Goal: Task Accomplishment & Management: Complete application form

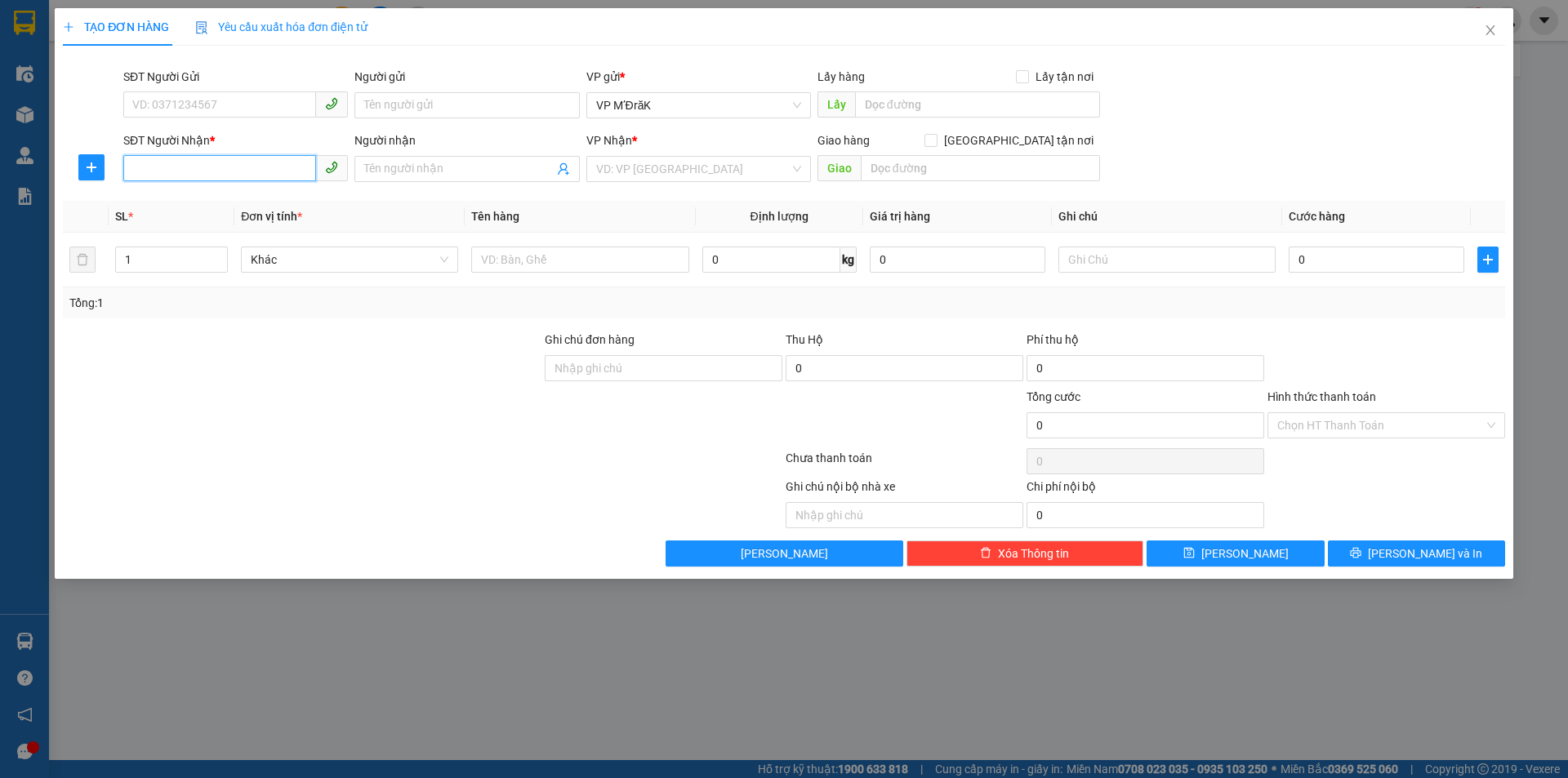
click at [240, 164] on input "SĐT Người Nhận *" at bounding box center [219, 168] width 192 height 26
click at [243, 178] on input "SĐT Người Nhận *" at bounding box center [219, 168] width 192 height 26
click at [244, 175] on input "SĐT Người Nhận *" at bounding box center [219, 168] width 192 height 26
type input "0382083288"
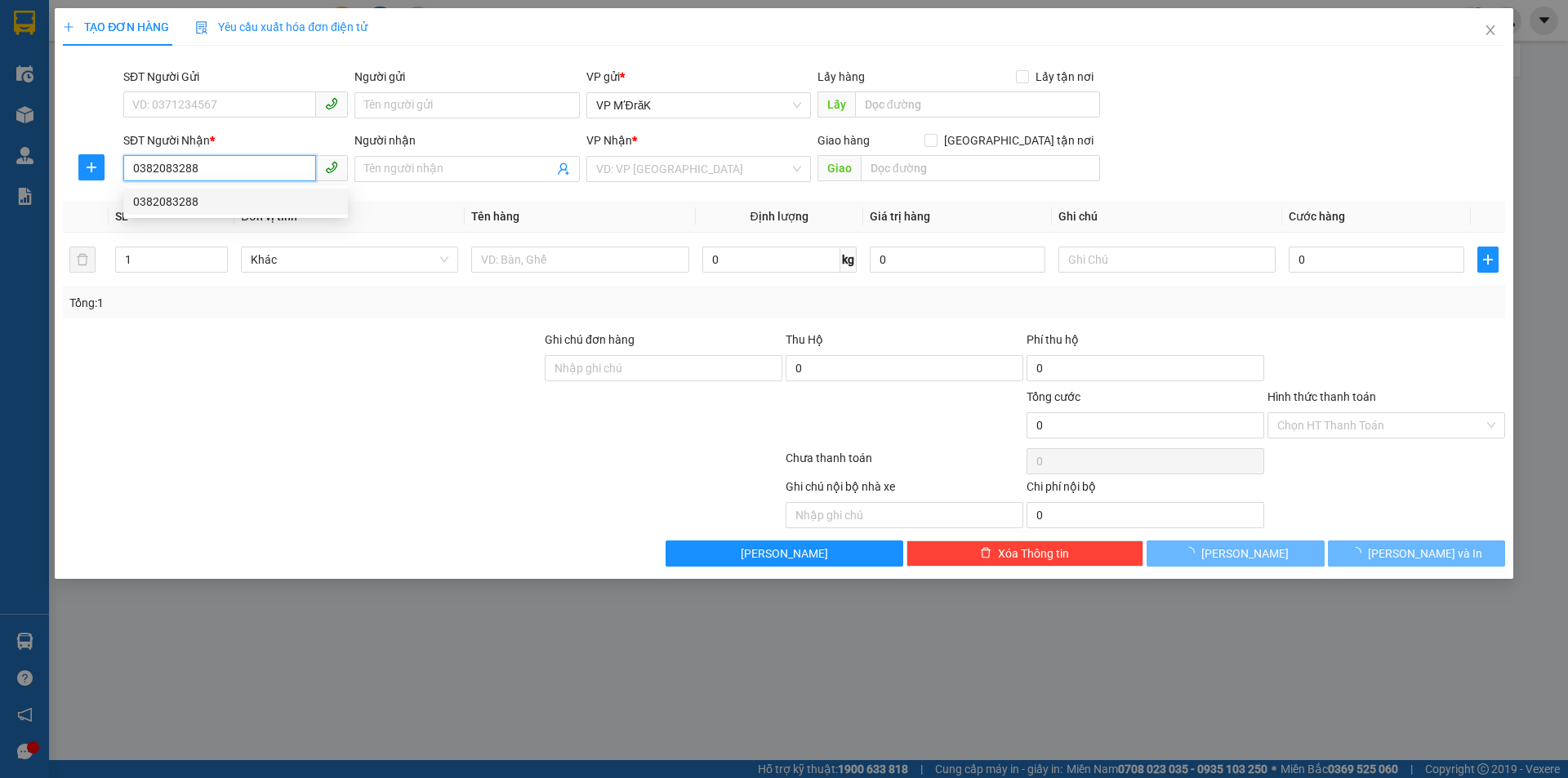
click at [247, 201] on div "0382083288" at bounding box center [236, 201] width 205 height 18
type input "bến cát"
type input "120.000"
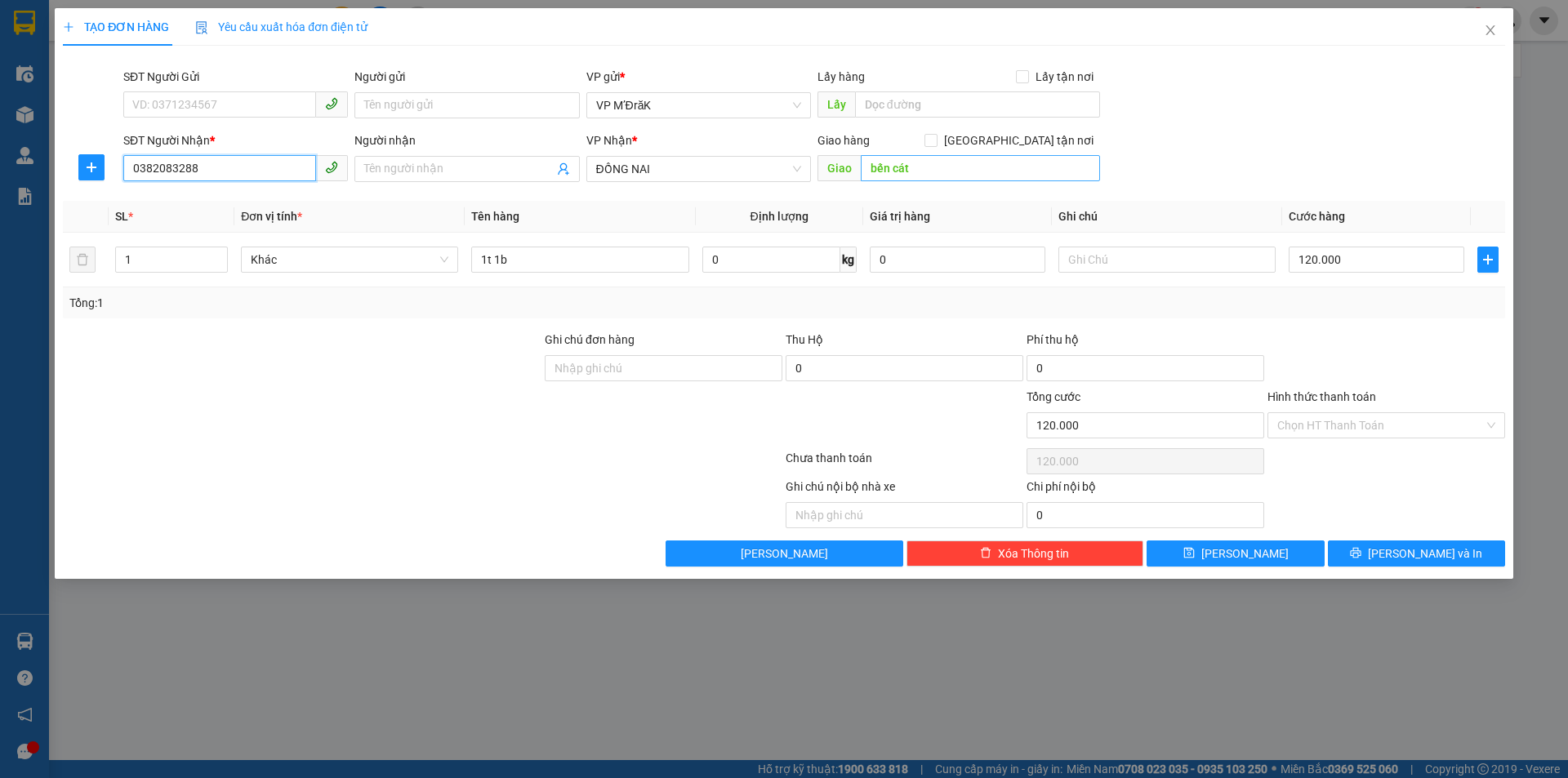
type input "0382083288"
click at [940, 158] on input "bến cát" at bounding box center [980, 168] width 239 height 26
type input "THỊNH GIA"
drag, startPoint x: 531, startPoint y: 264, endPoint x: 290, endPoint y: 239, distance: 242.3
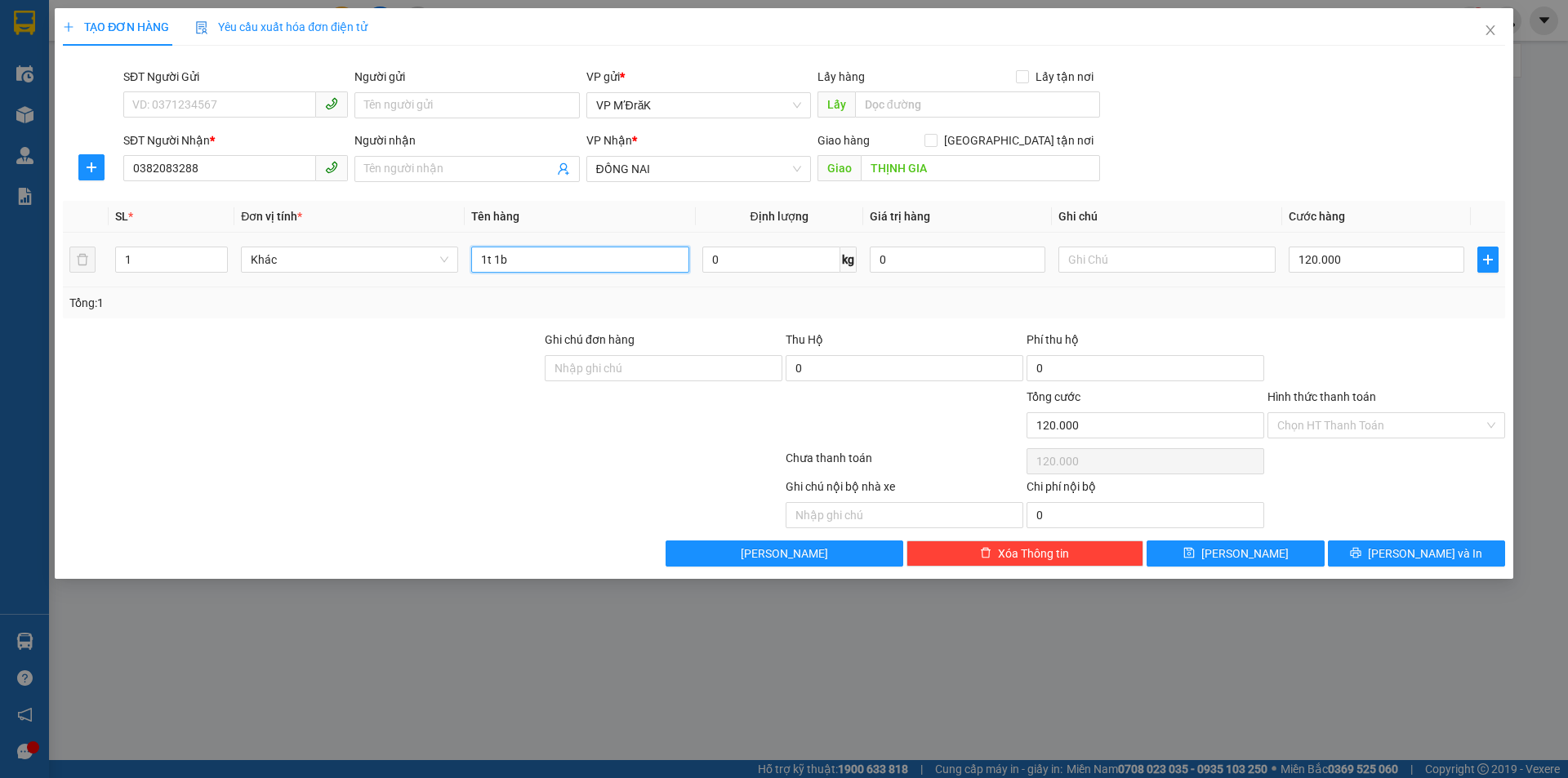
click at [290, 241] on tr "1 Khác 1t 1b 0 kg 0 120.000" at bounding box center [784, 260] width 1442 height 55
type input "1B"
click at [1421, 549] on span "[PERSON_NAME] và In" at bounding box center [1425, 553] width 114 height 18
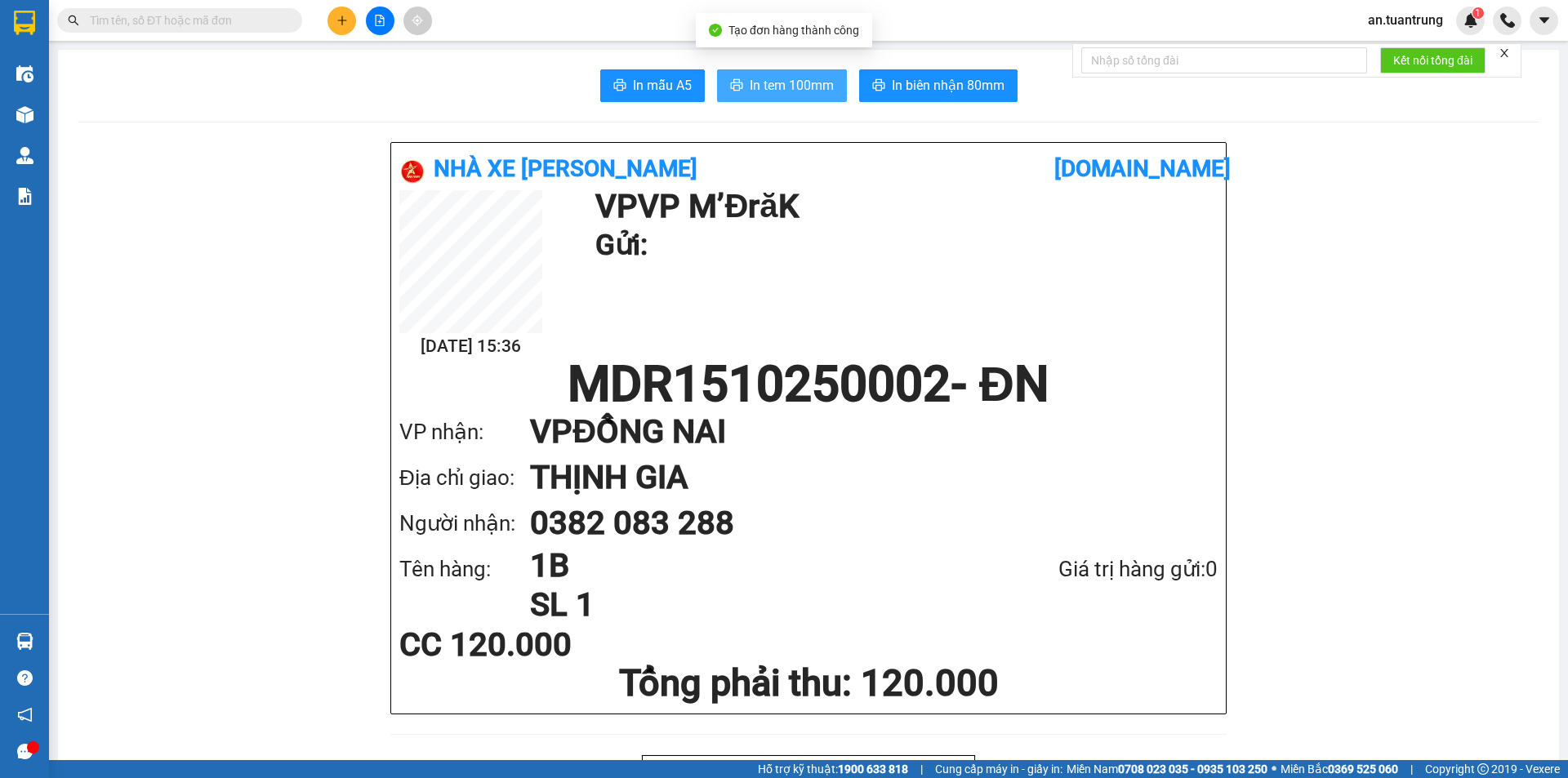
click at [797, 82] on span "In tem 100mm" at bounding box center [791, 86] width 84 height 21
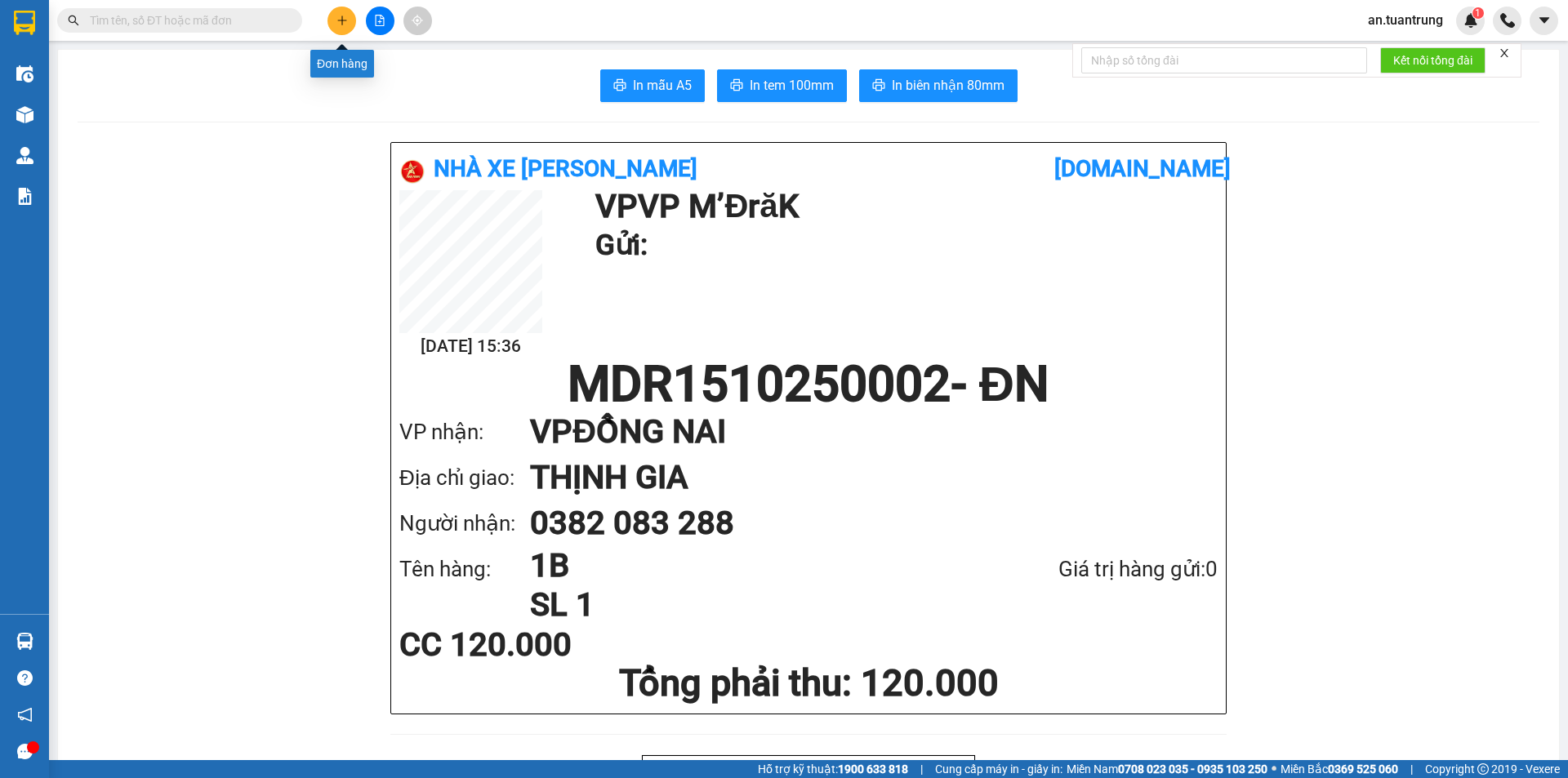
click at [335, 23] on button at bounding box center [342, 21] width 29 height 29
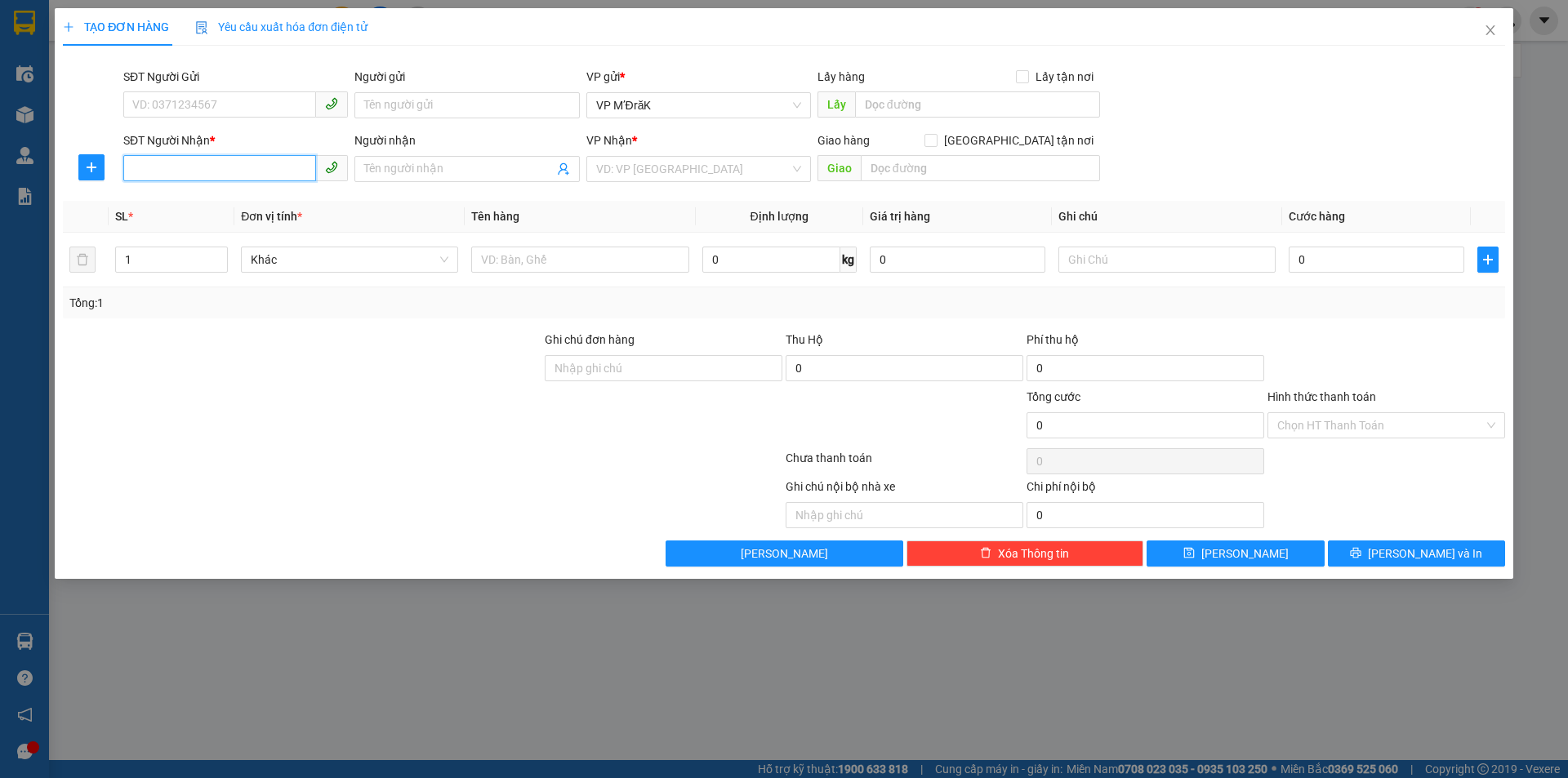
click at [245, 156] on input "SĐT Người Nhận *" at bounding box center [219, 168] width 192 height 26
type input "0963995401"
click at [738, 172] on input "search" at bounding box center [693, 169] width 193 height 24
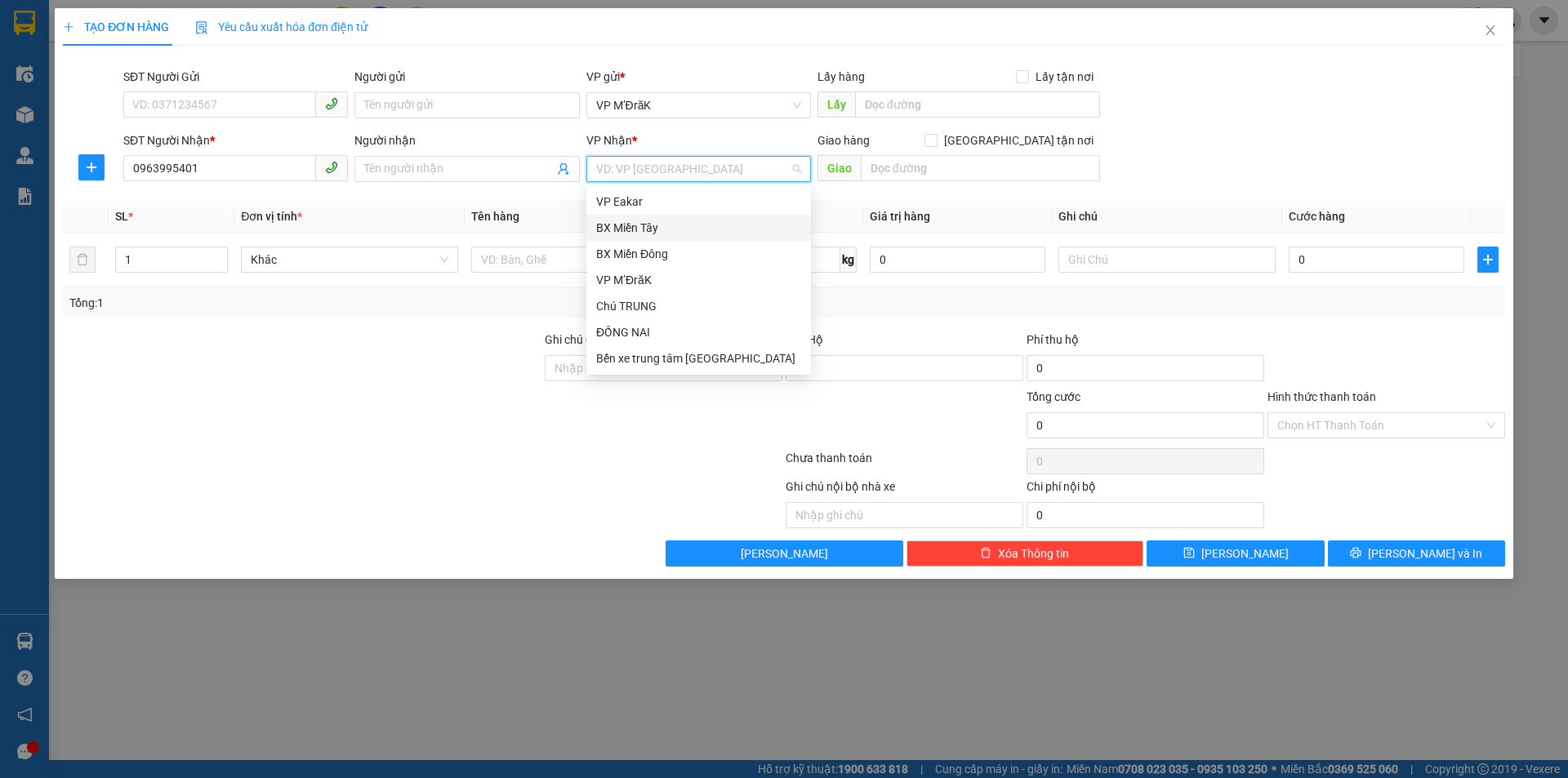
click at [672, 224] on div "BX Miền Tây" at bounding box center [699, 228] width 205 height 18
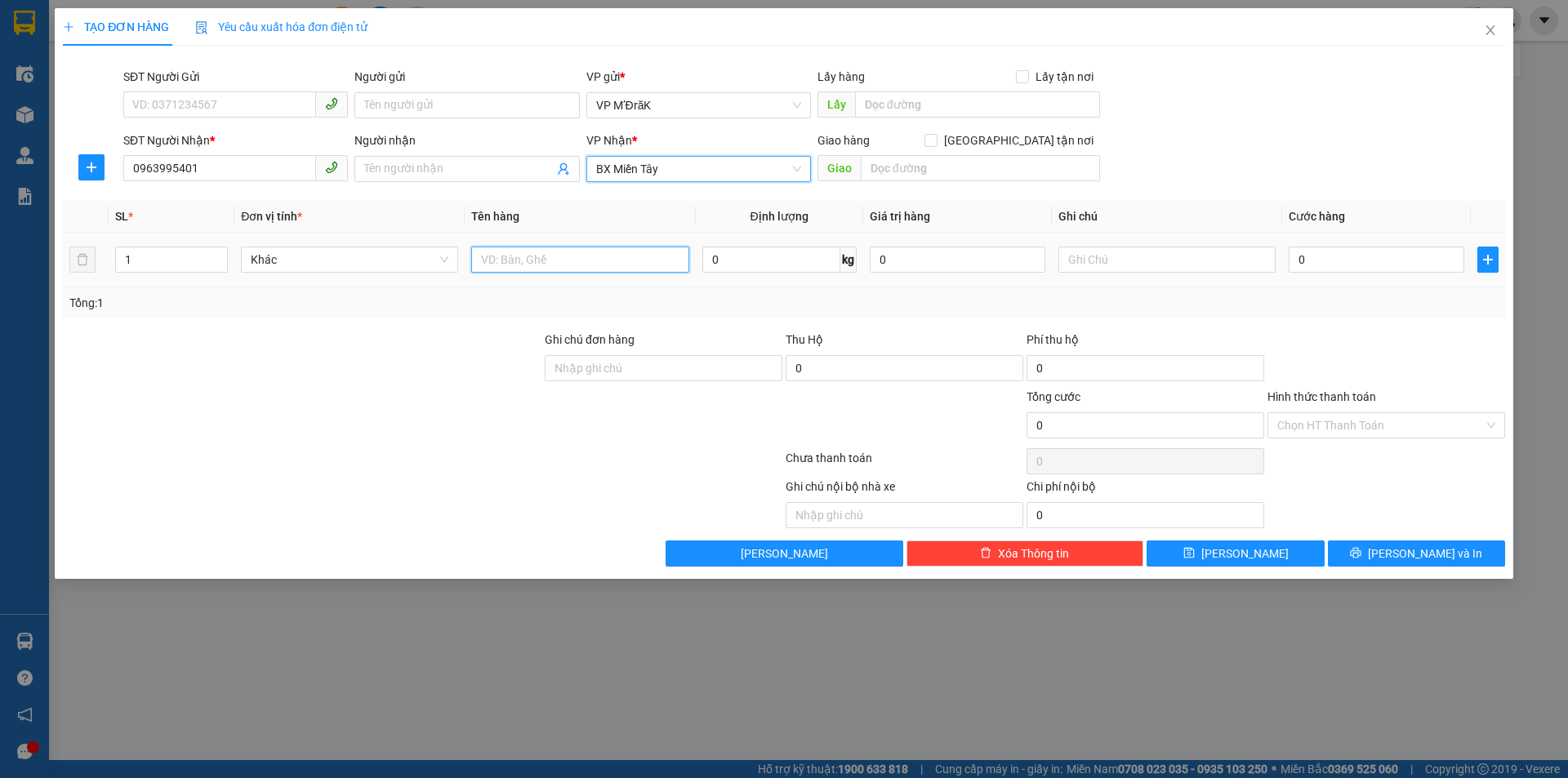
click at [593, 247] on input "text" at bounding box center [580, 260] width 218 height 26
type input "1 BIỂN SỐ"
click at [1302, 258] on input "0" at bounding box center [1376, 260] width 176 height 26
type input "1"
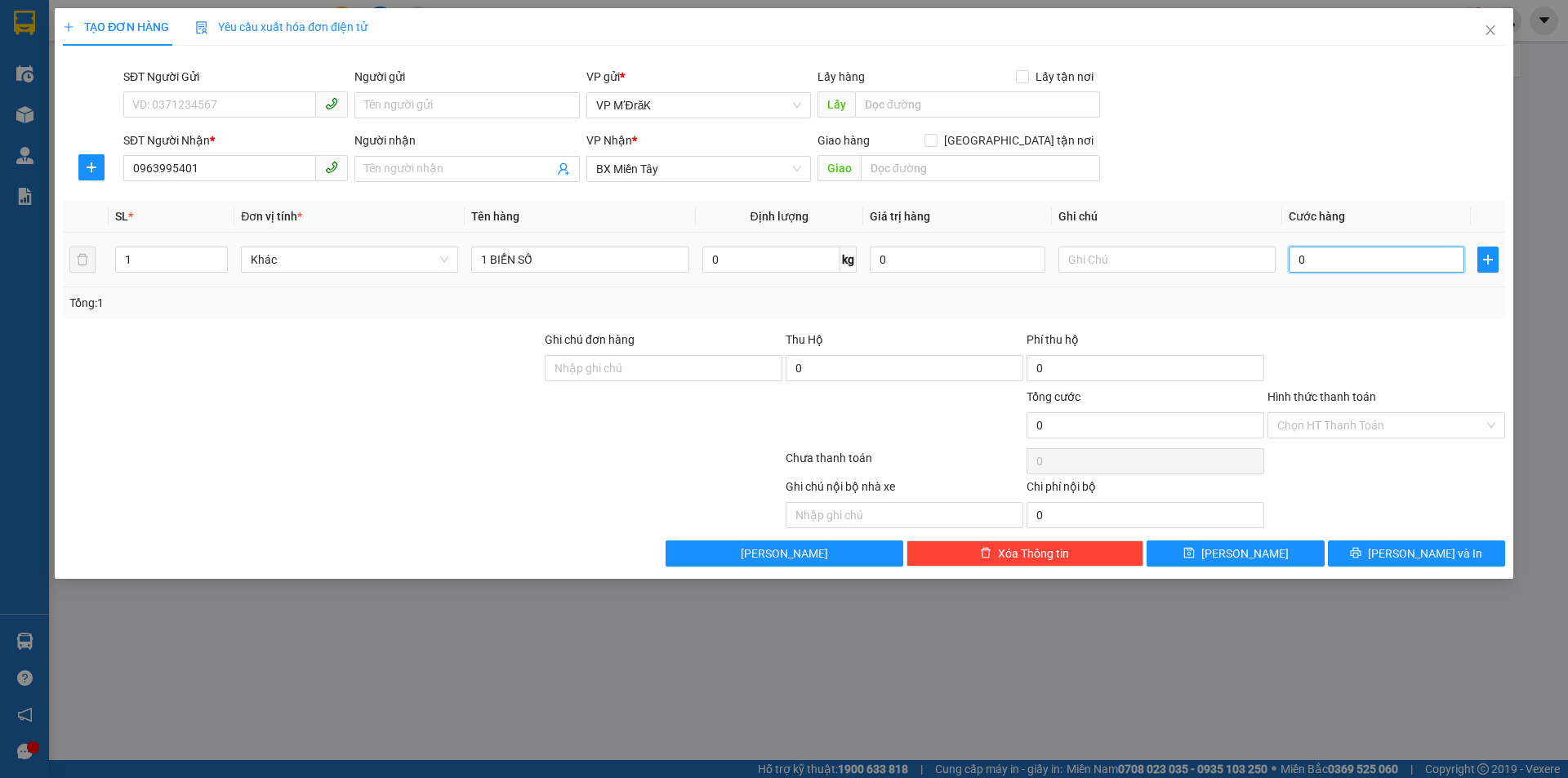
type input "1"
type input "10"
type input "100"
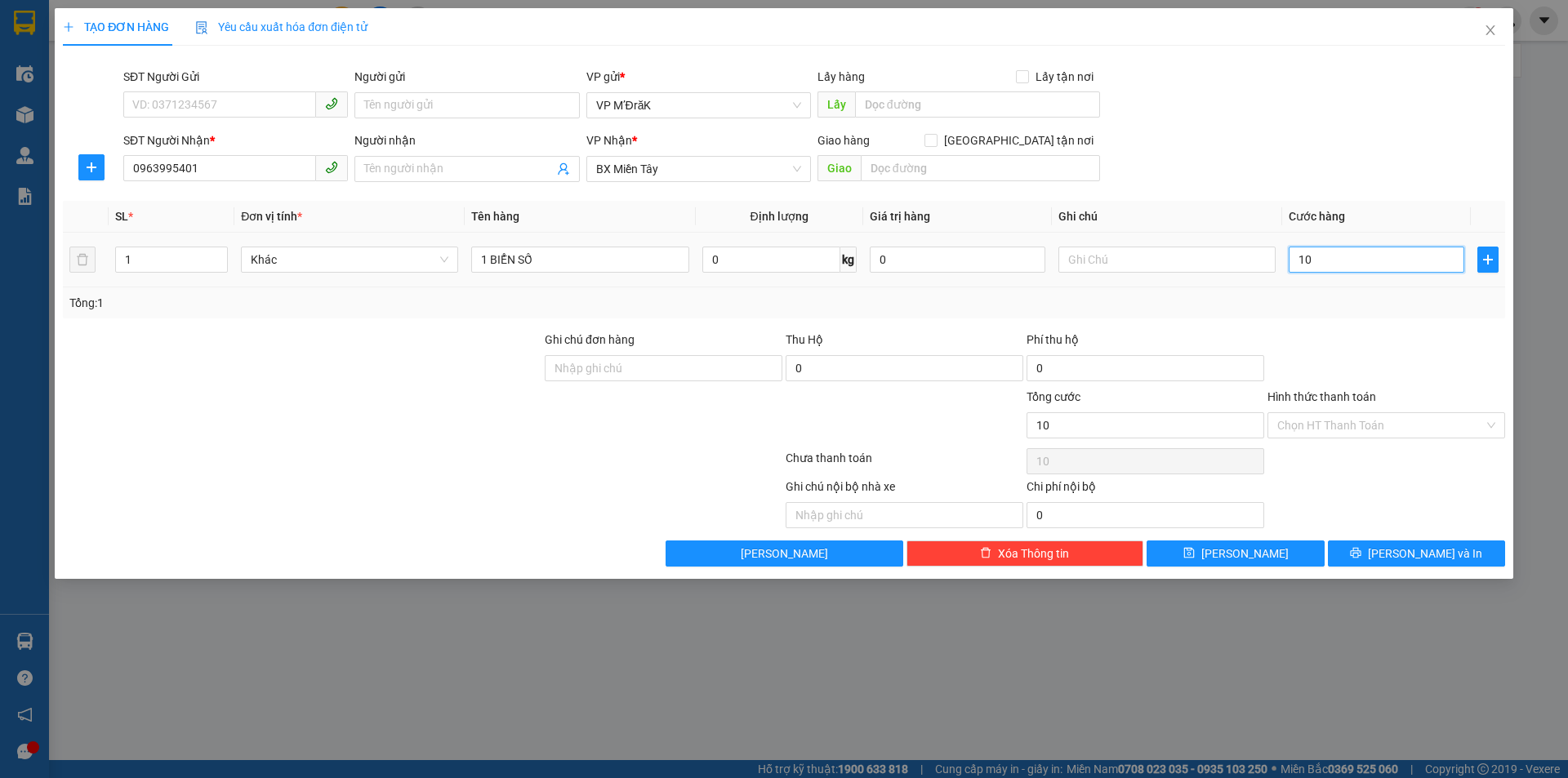
type input "100"
type input "1.000"
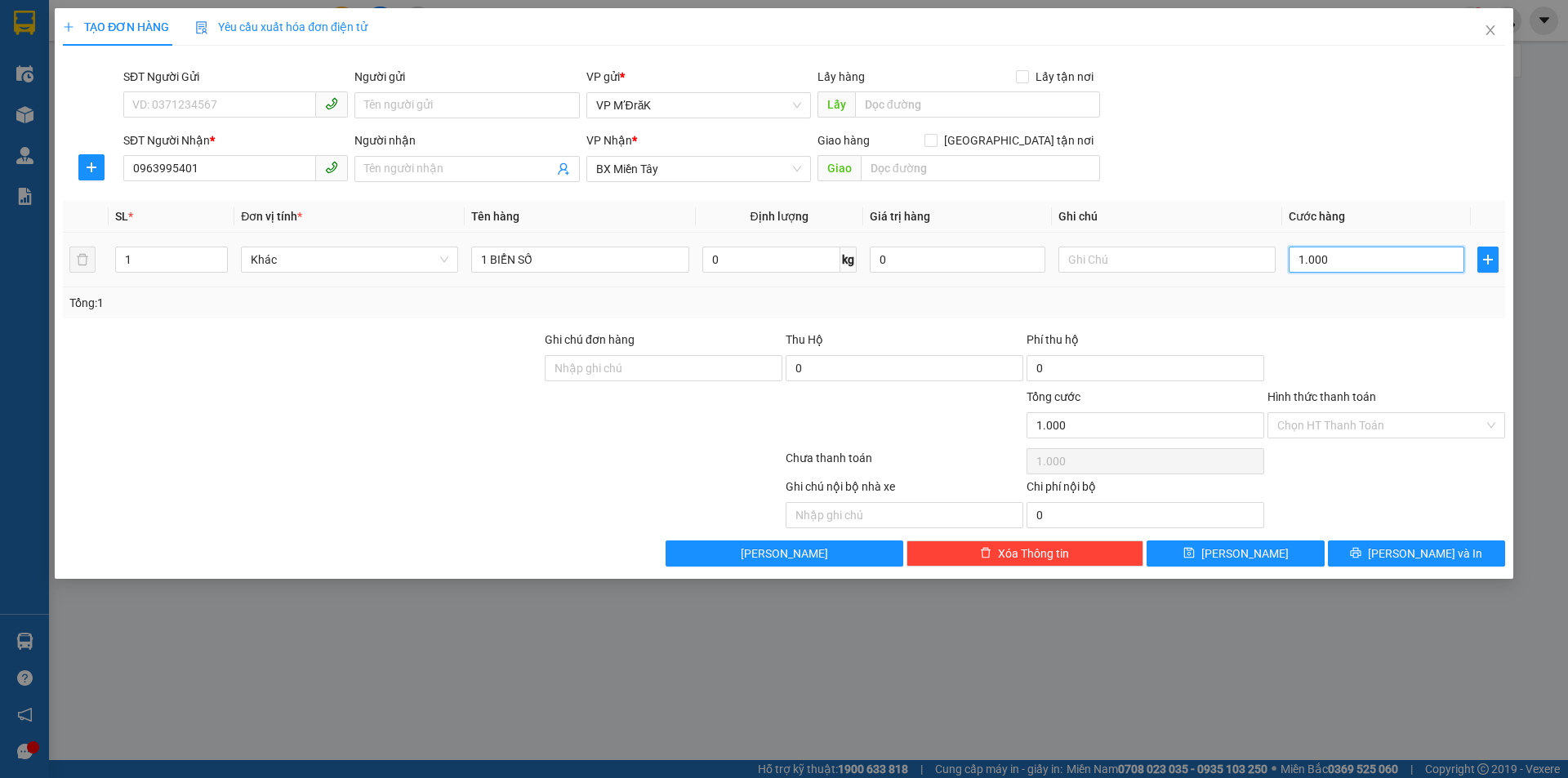
type input "10.000"
type input "100.000"
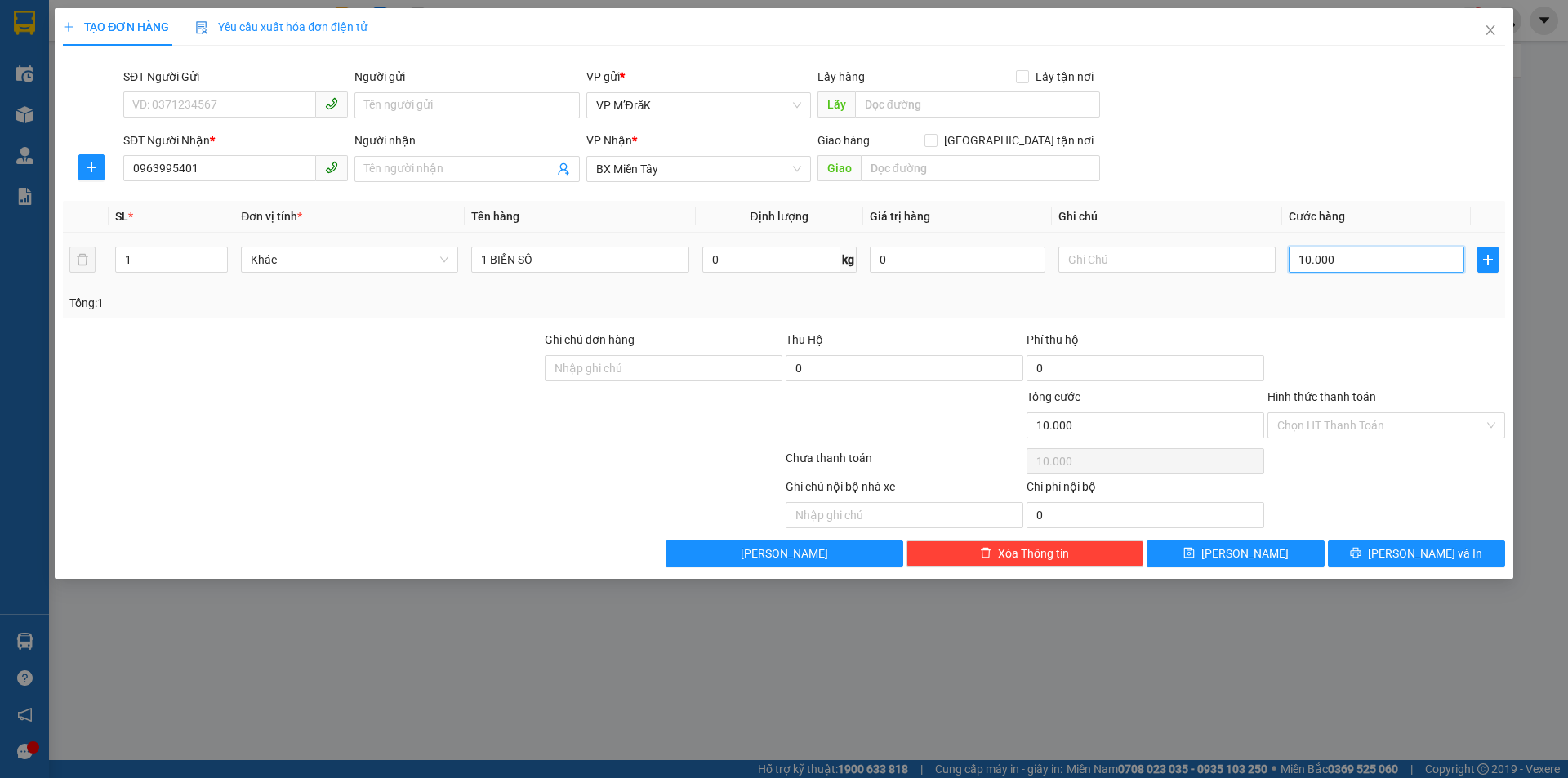
type input "100.000"
click at [1330, 428] on input "Hình thức thanh toán" at bounding box center [1381, 425] width 206 height 24
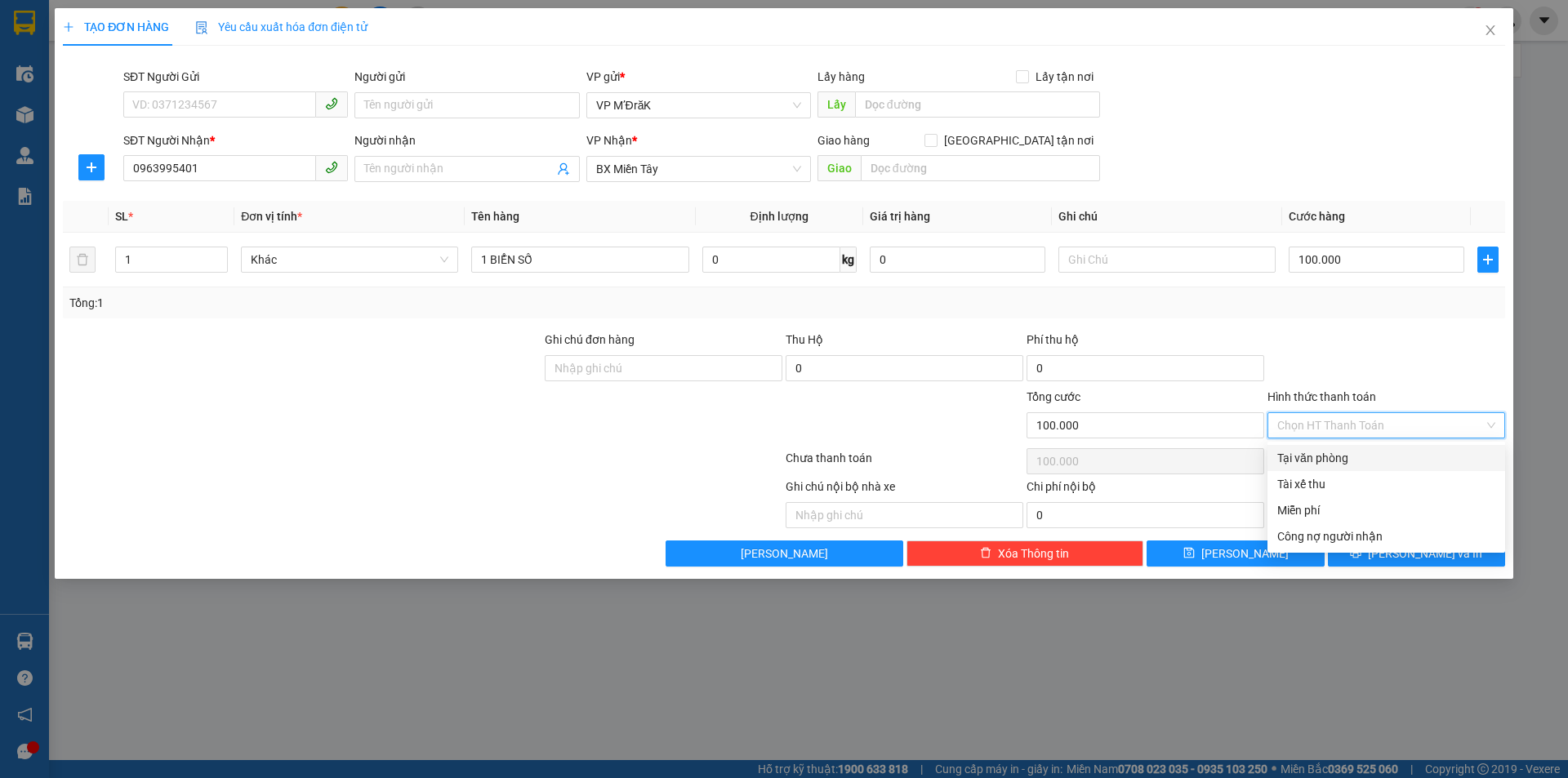
click at [1311, 454] on div "Tại văn phòng" at bounding box center [1387, 457] width 218 height 18
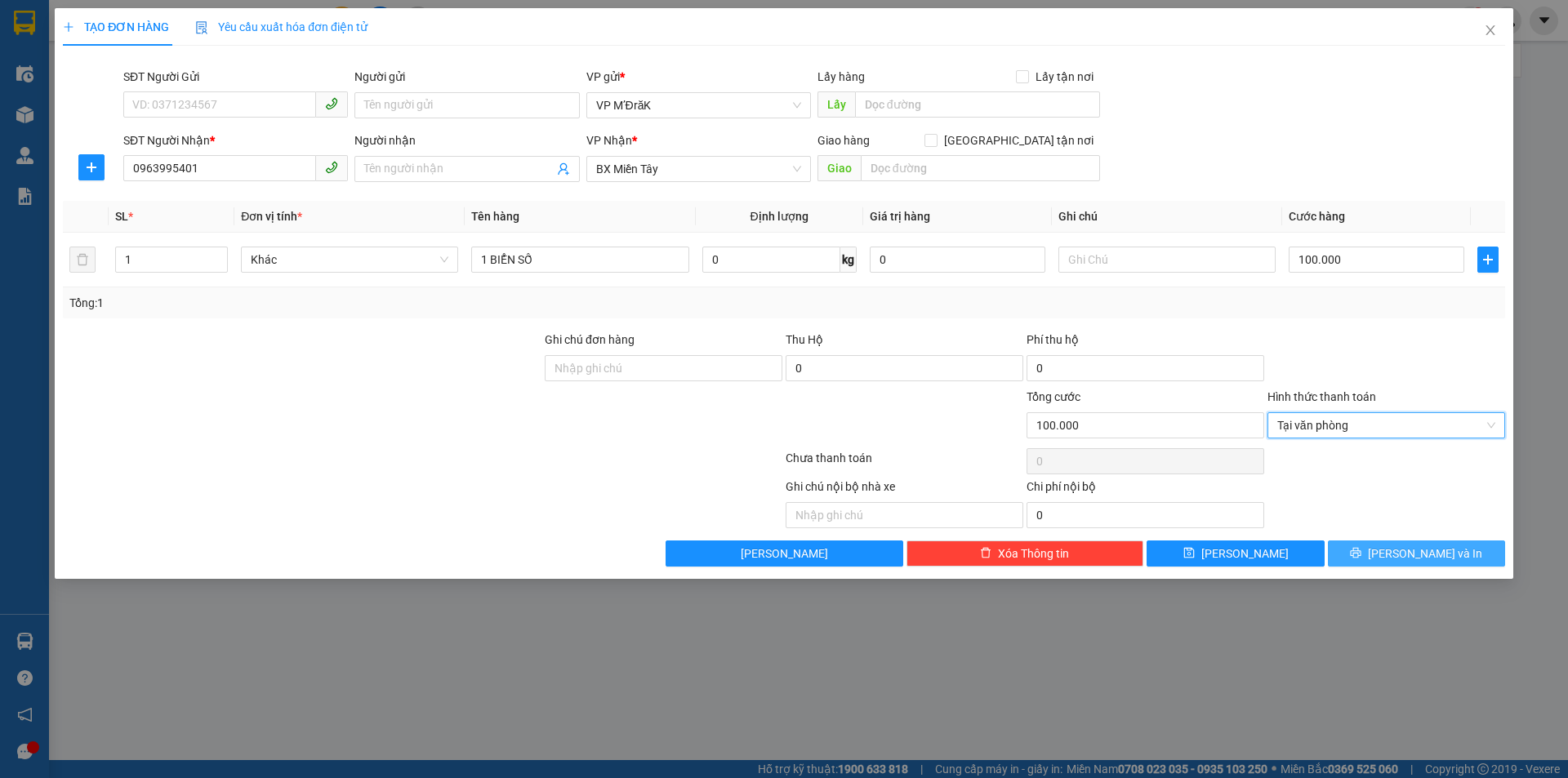
click at [1376, 554] on button "[PERSON_NAME] và In" at bounding box center [1416, 554] width 177 height 26
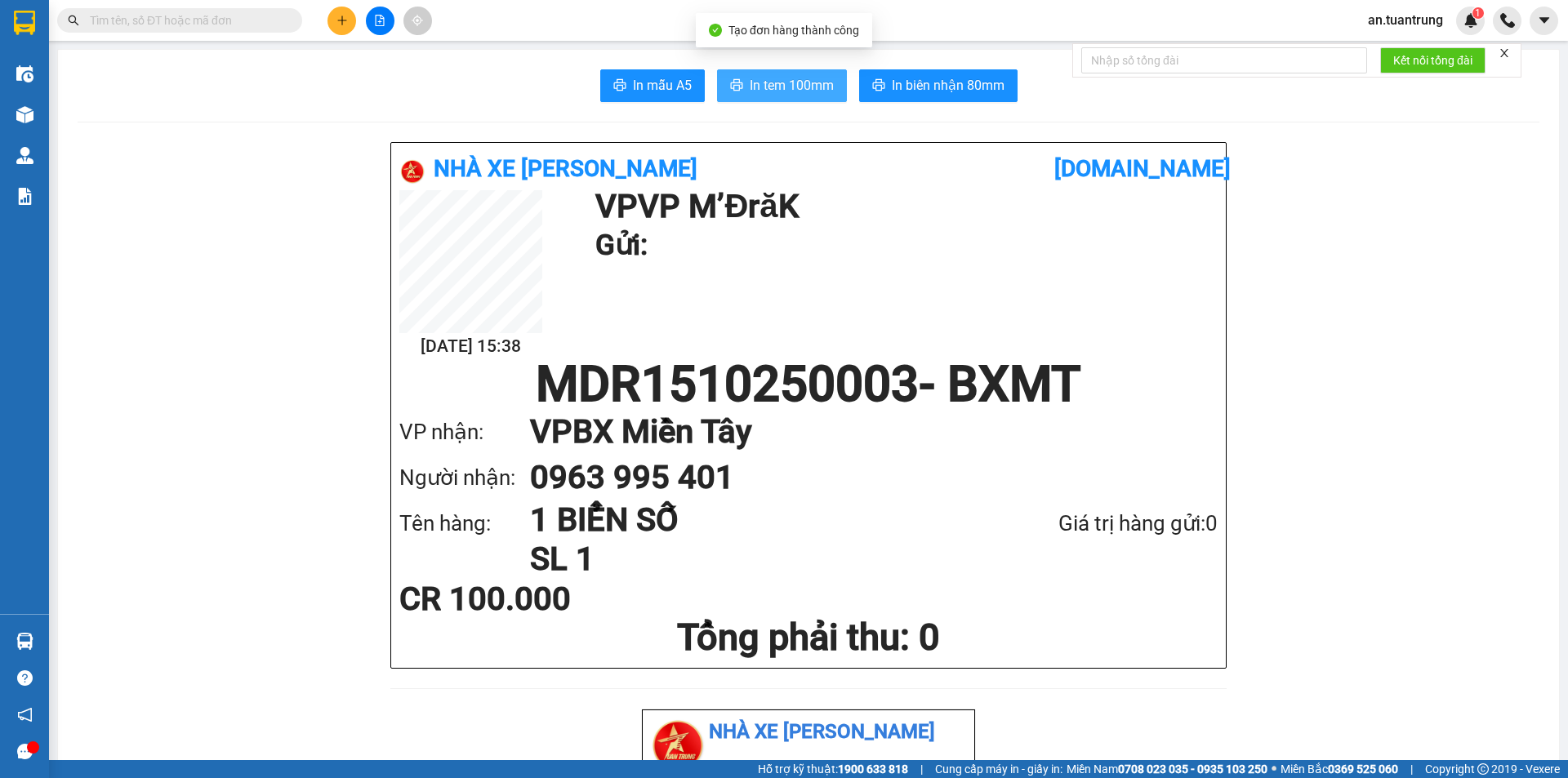
click at [773, 92] on span "In tem 100mm" at bounding box center [791, 86] width 84 height 21
click at [336, 18] on icon "plus" at bounding box center [342, 20] width 11 height 11
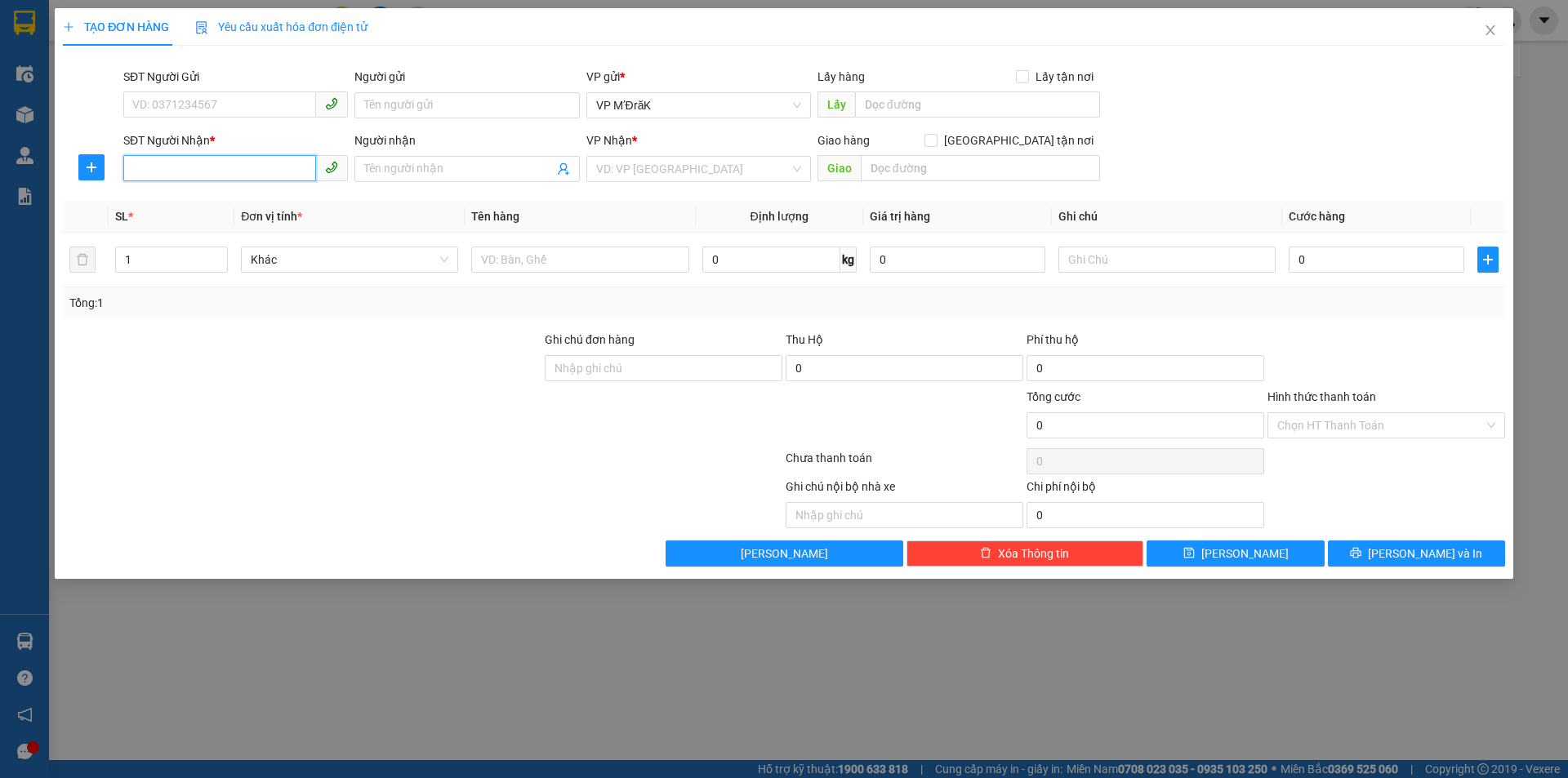
click at [230, 172] on input "SĐT Người Nhận *" at bounding box center [219, 168] width 192 height 26
click at [240, 198] on div "0938666801" at bounding box center [236, 201] width 205 height 18
type input "0938666801"
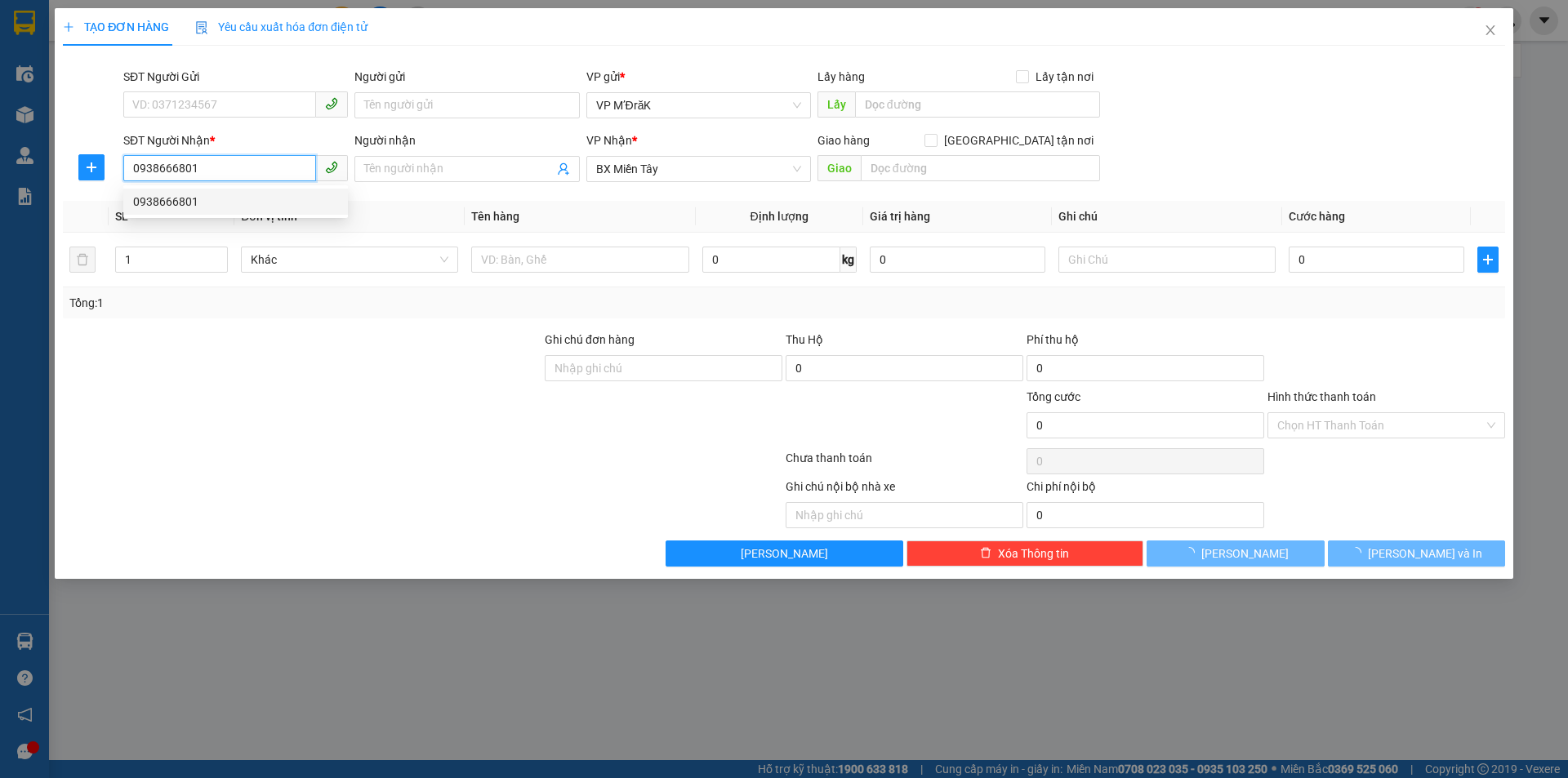
type input "70.000"
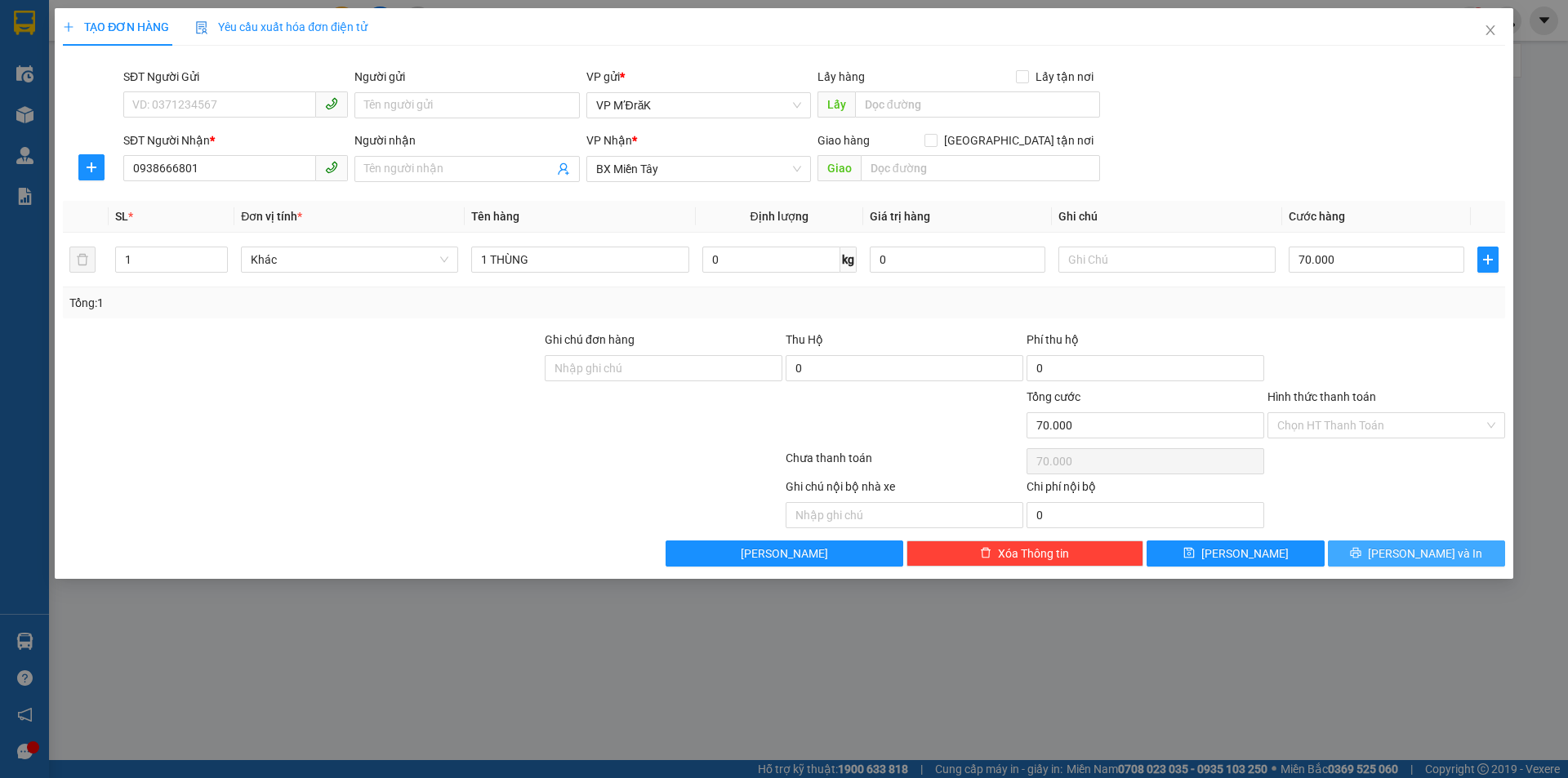
click at [1353, 557] on button "[PERSON_NAME] và In" at bounding box center [1416, 554] width 177 height 26
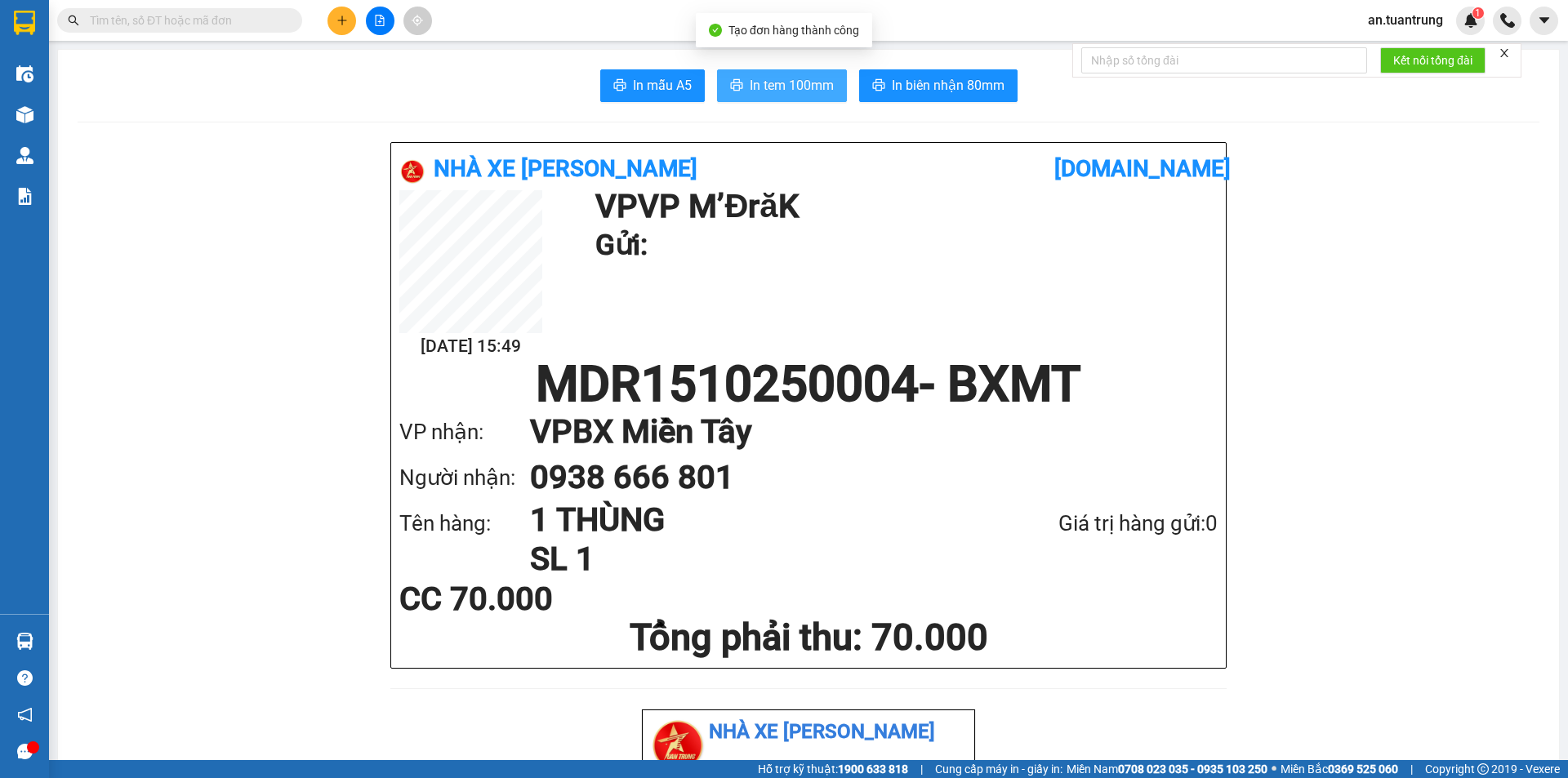
click at [792, 88] on span "In tem 100mm" at bounding box center [791, 86] width 84 height 21
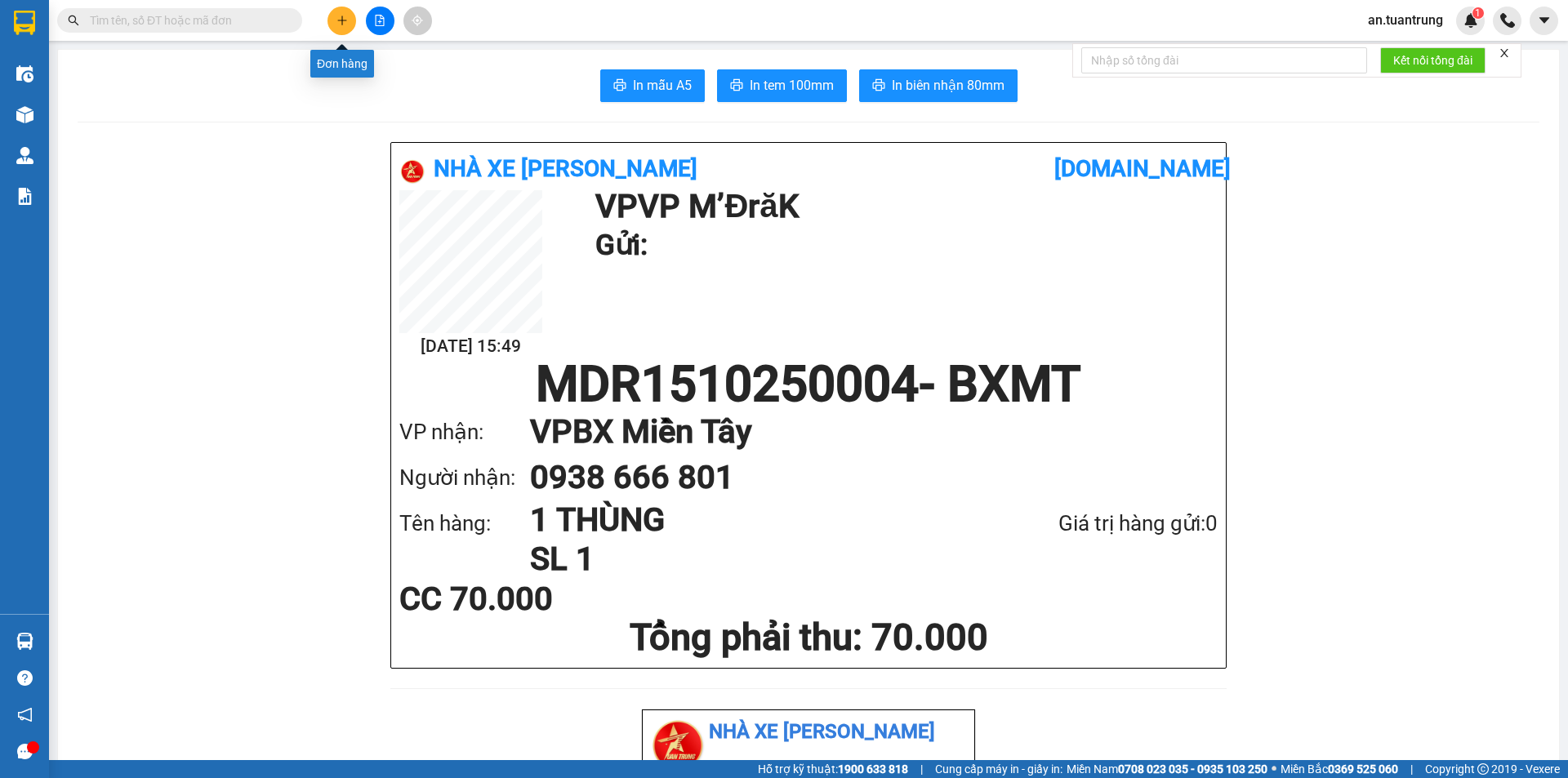
click at [334, 19] on button at bounding box center [342, 21] width 29 height 29
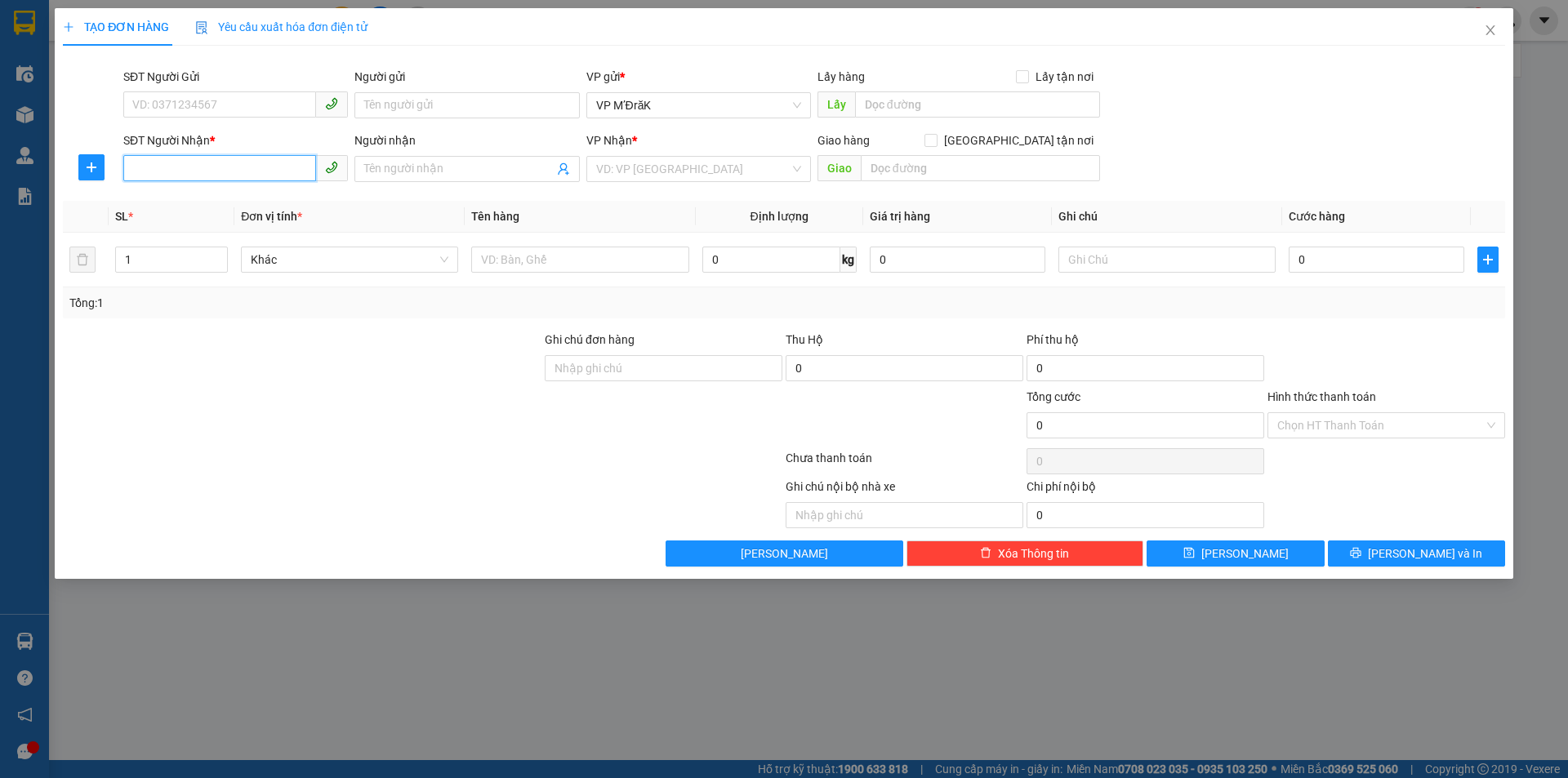
click at [251, 163] on input "SĐT Người Nhận *" at bounding box center [219, 168] width 192 height 26
type input "0977878099"
click at [248, 205] on div "0977878099" at bounding box center [236, 201] width 205 height 18
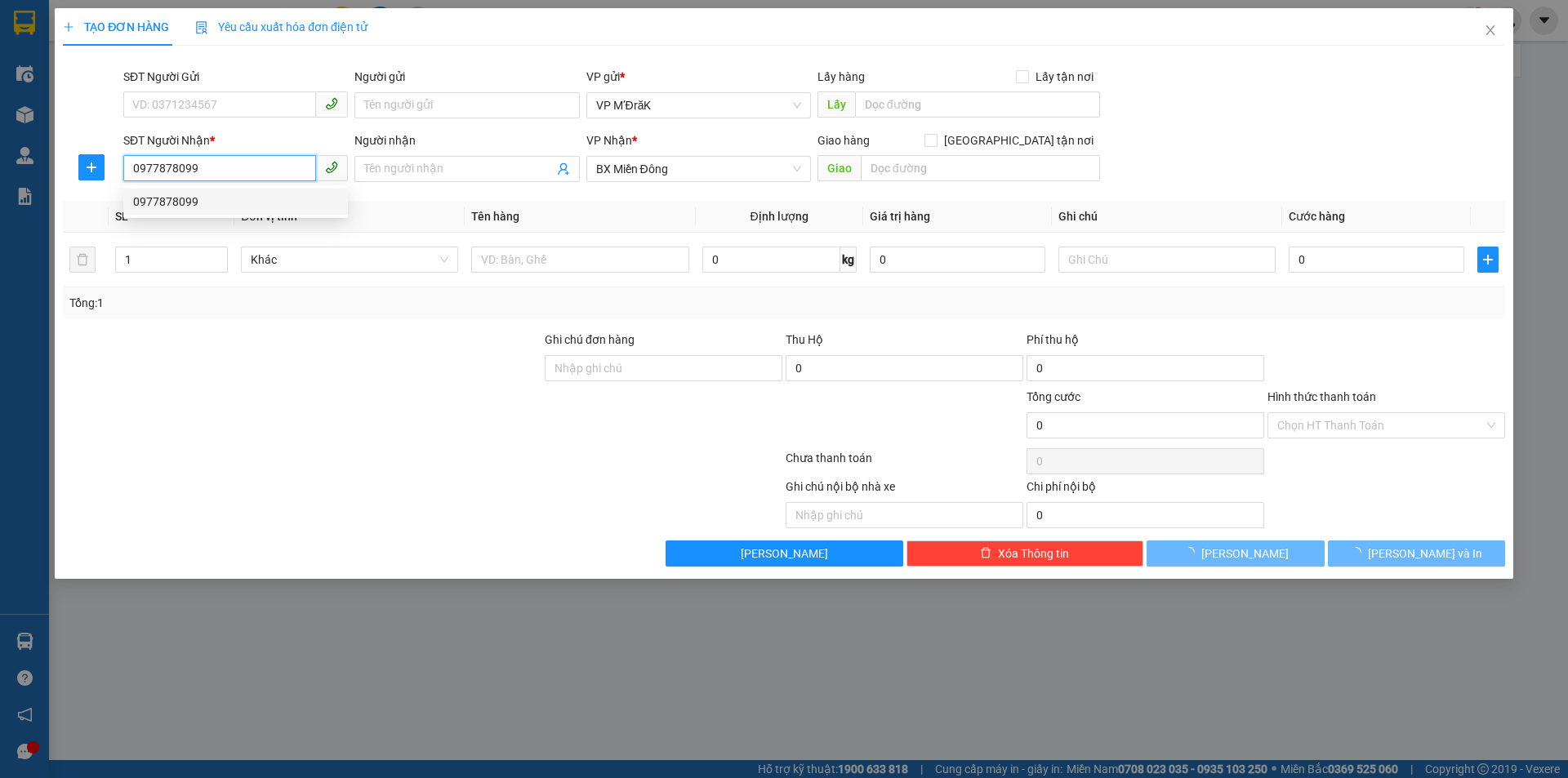
type input "100.000"
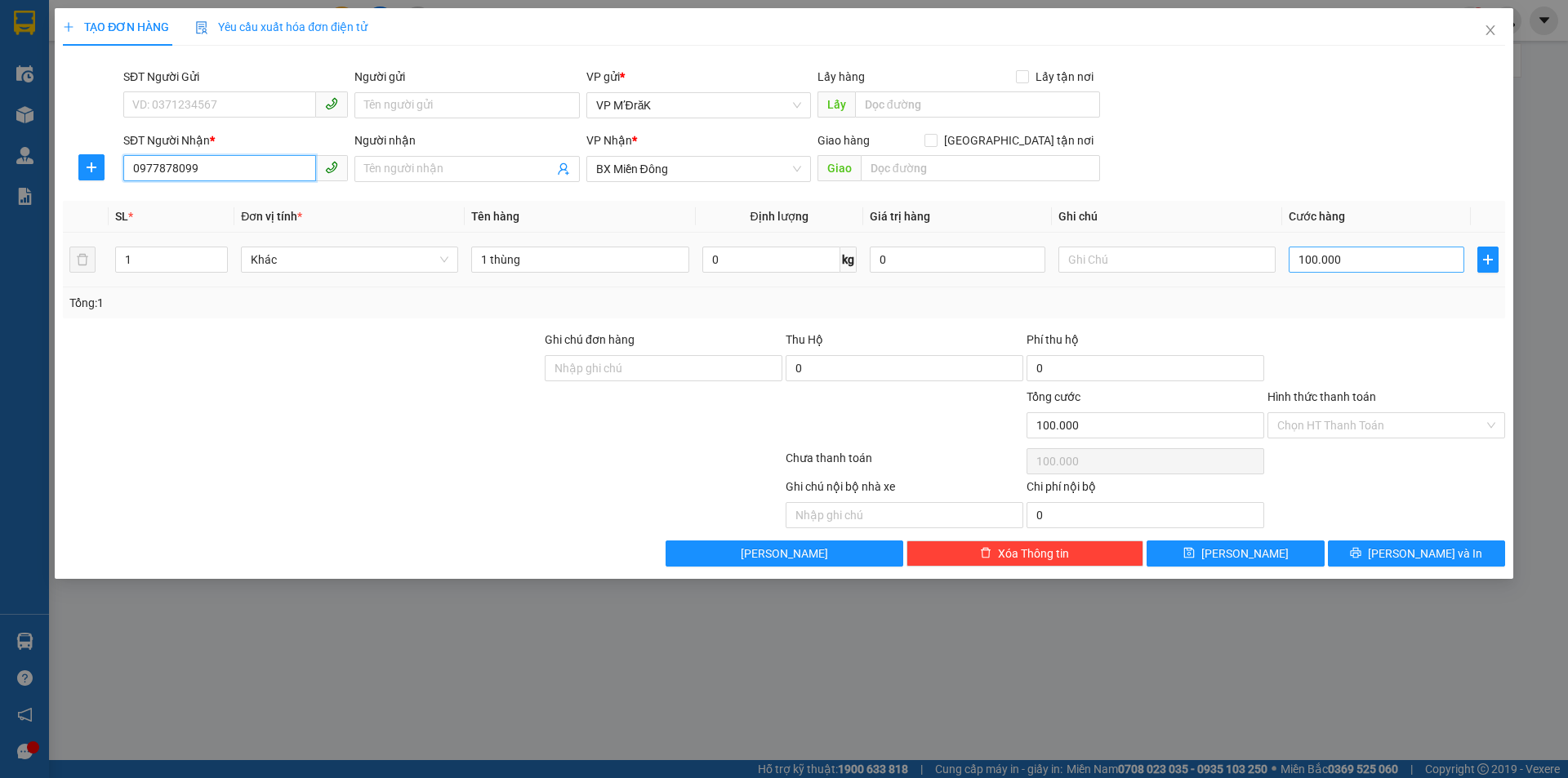
type input "0977878099"
click at [1337, 262] on input "100.000" at bounding box center [1376, 260] width 176 height 26
type input "1"
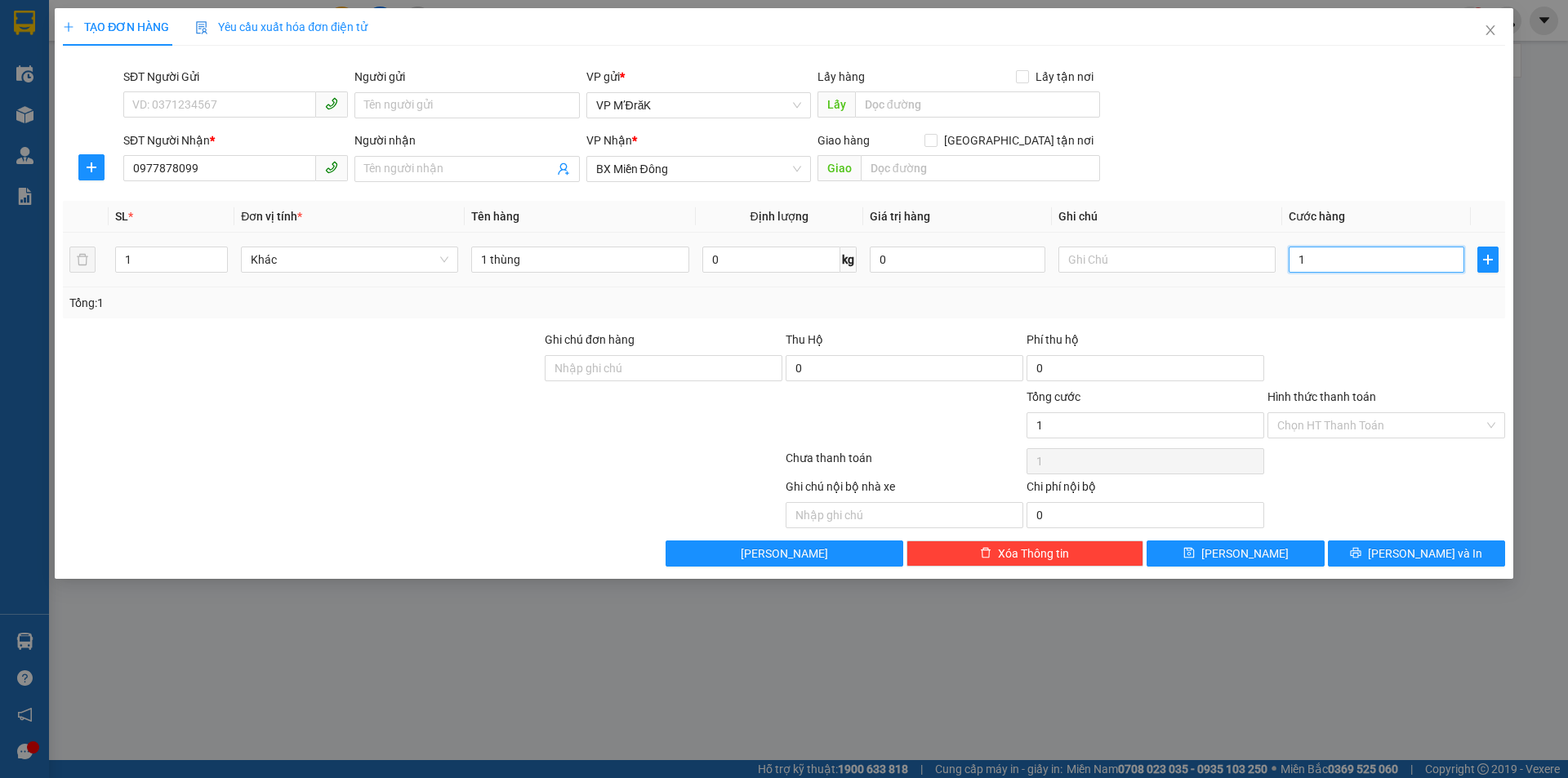
type input "15"
type input "150"
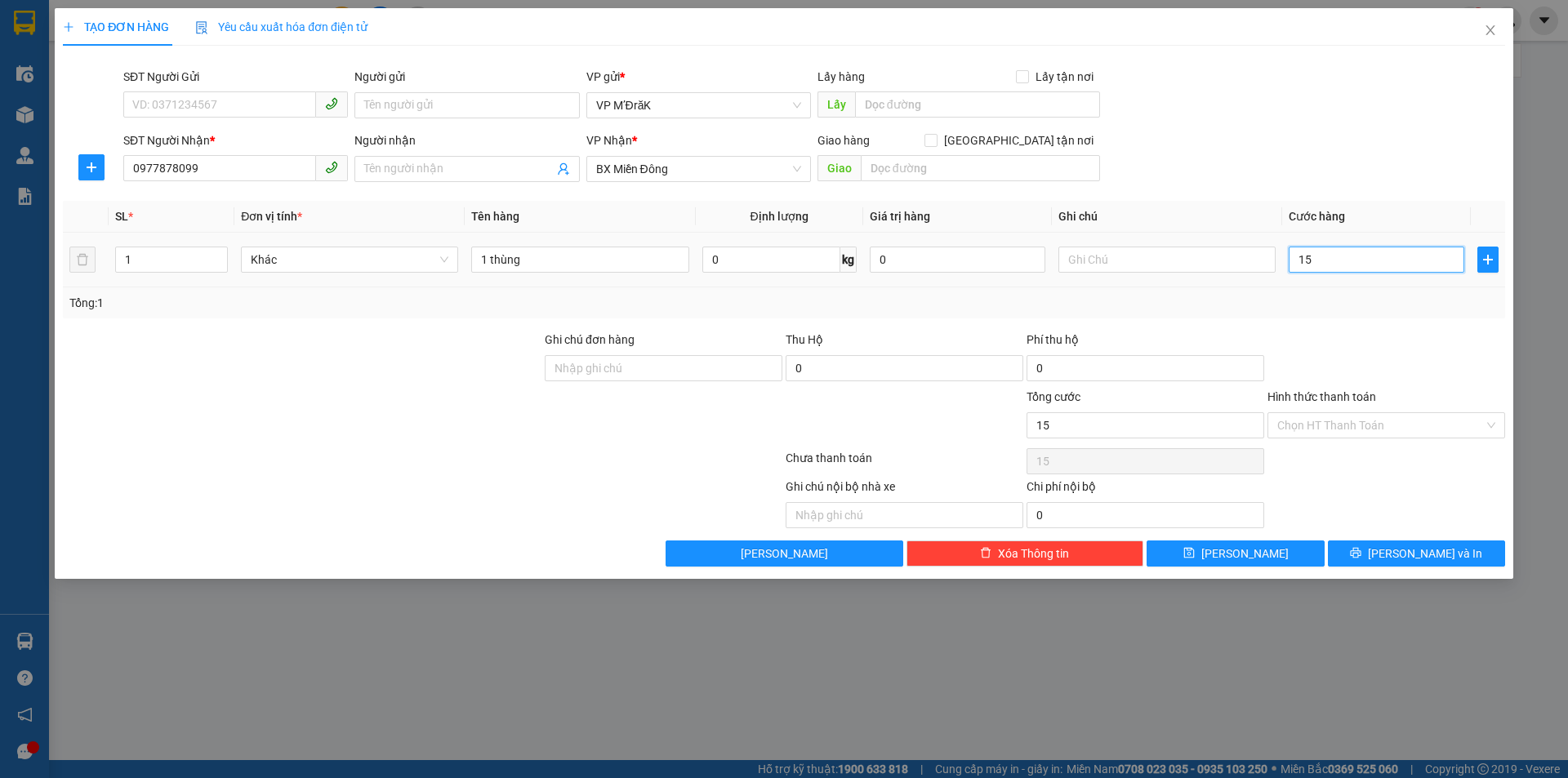
type input "150"
type input "1.500"
type input "15.000"
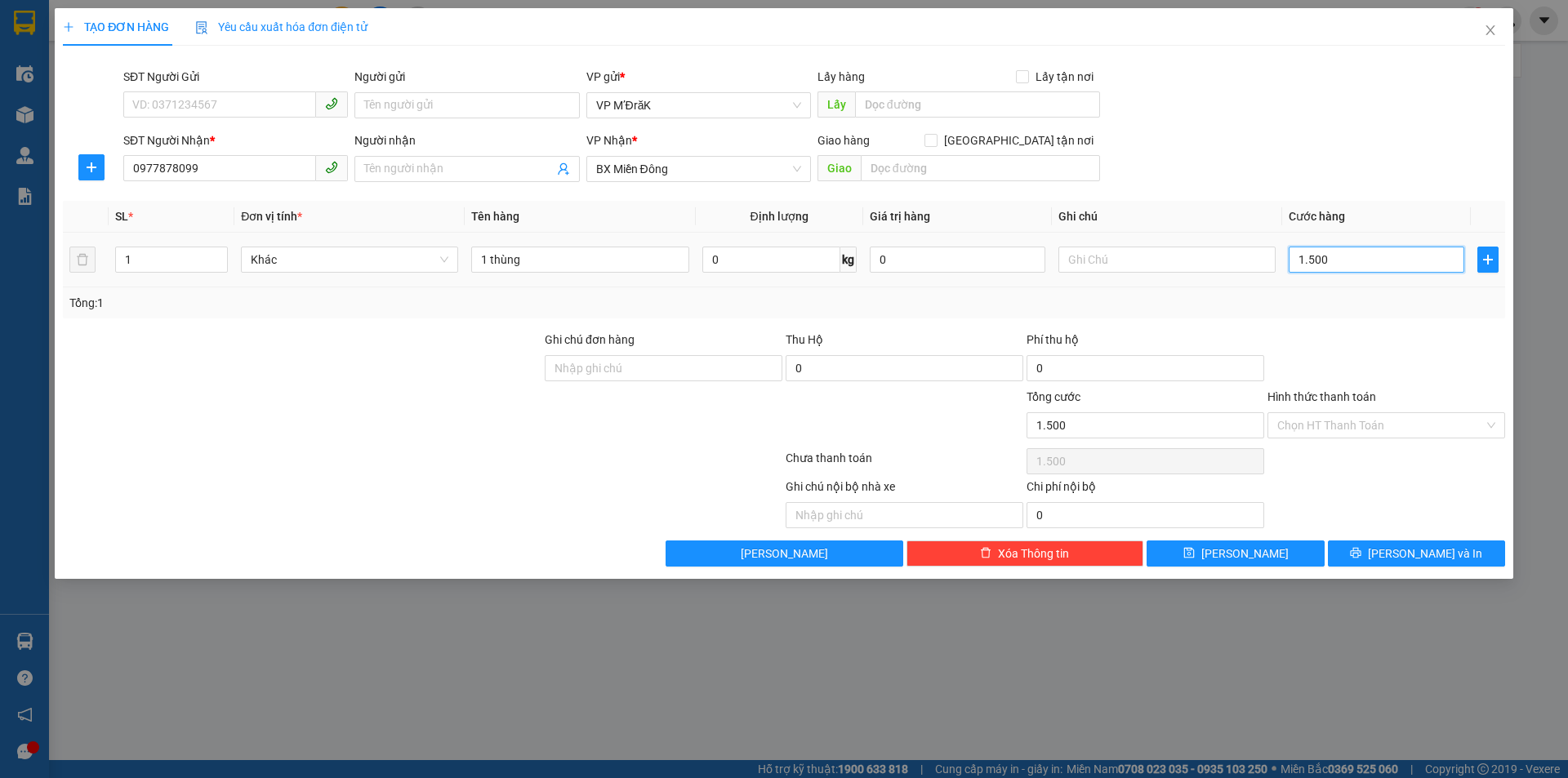
type input "15.000"
type input "150.000"
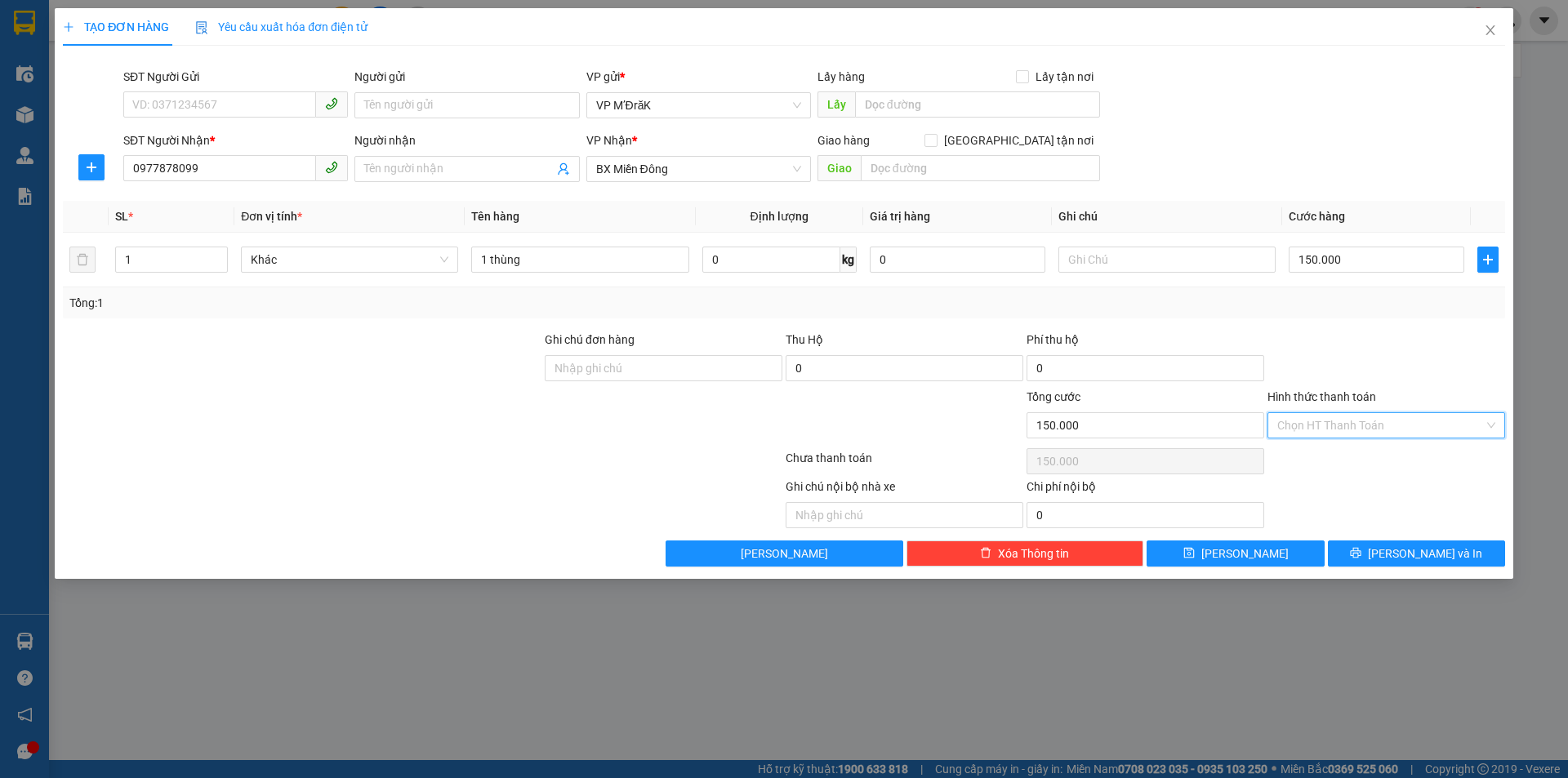
click at [1350, 434] on input "Hình thức thanh toán" at bounding box center [1381, 425] width 206 height 24
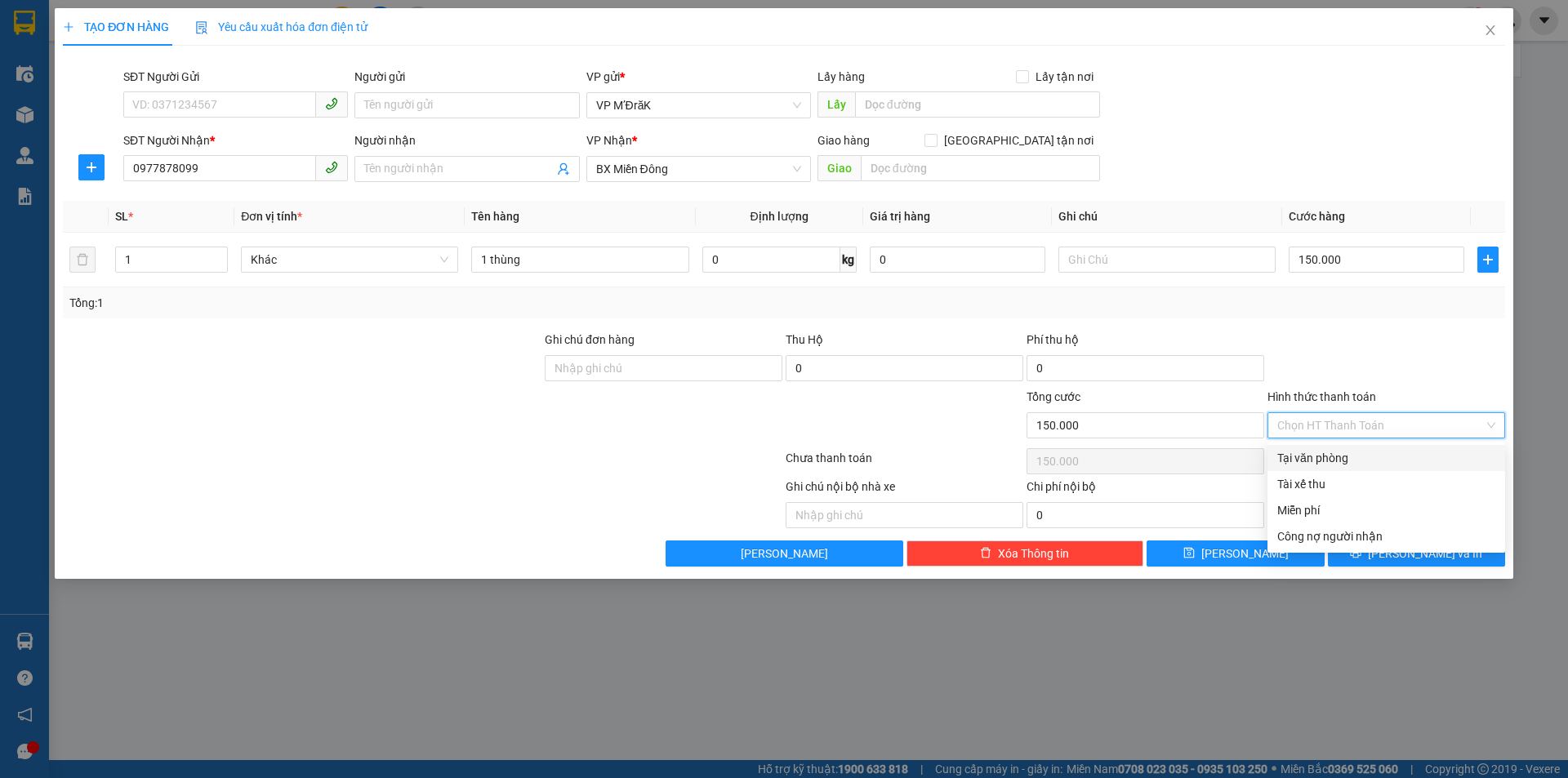
click at [1335, 459] on div "Tại văn phòng" at bounding box center [1387, 457] width 218 height 18
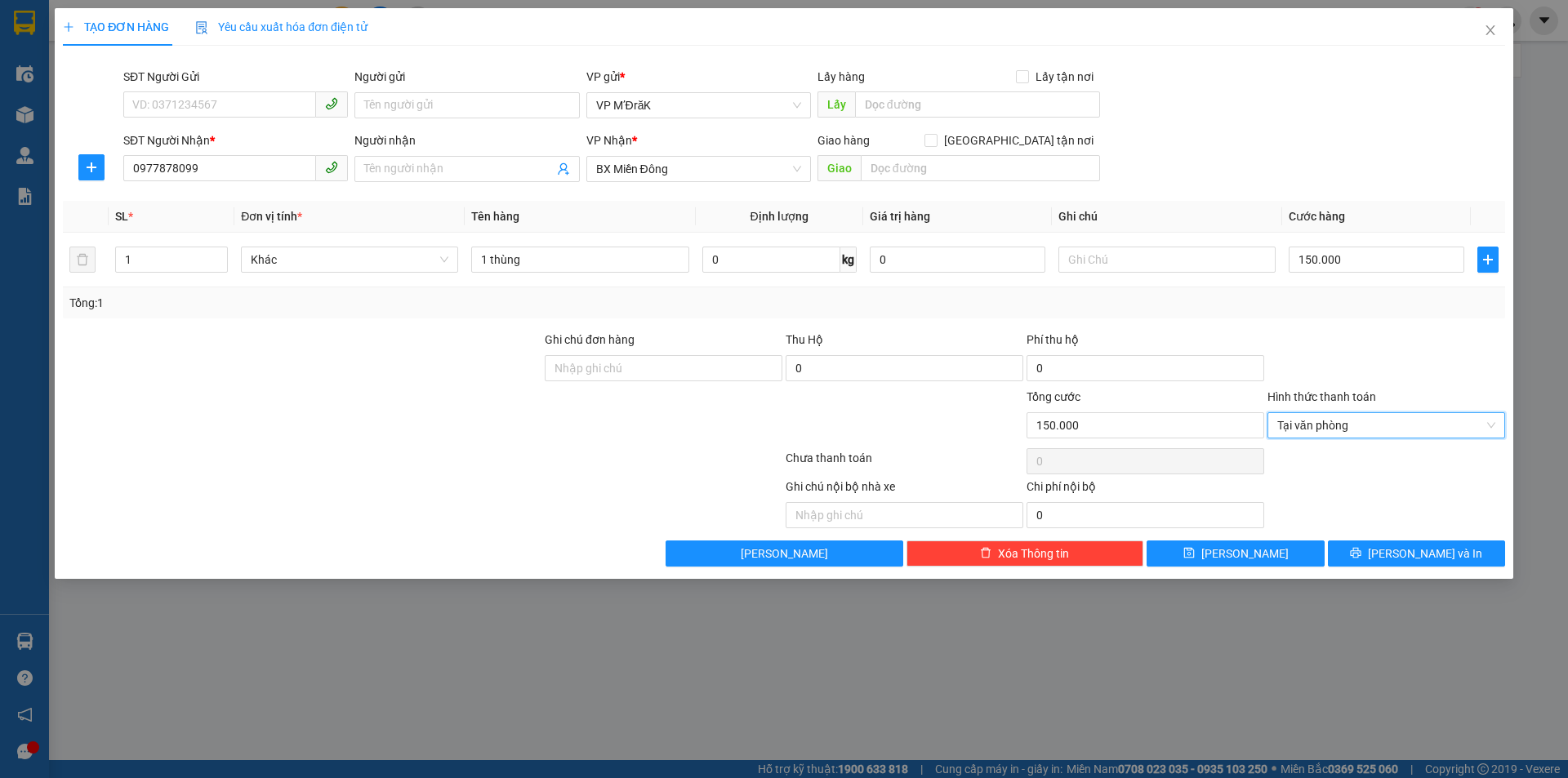
click at [1371, 568] on div "TẠO ĐƠN HÀNG Yêu cầu xuất hóa đơn điện tử Transit Pickup Surcharge Ids Transit …" at bounding box center [784, 293] width 1459 height 571
click at [1420, 555] on span "[PERSON_NAME] và In" at bounding box center [1425, 553] width 114 height 18
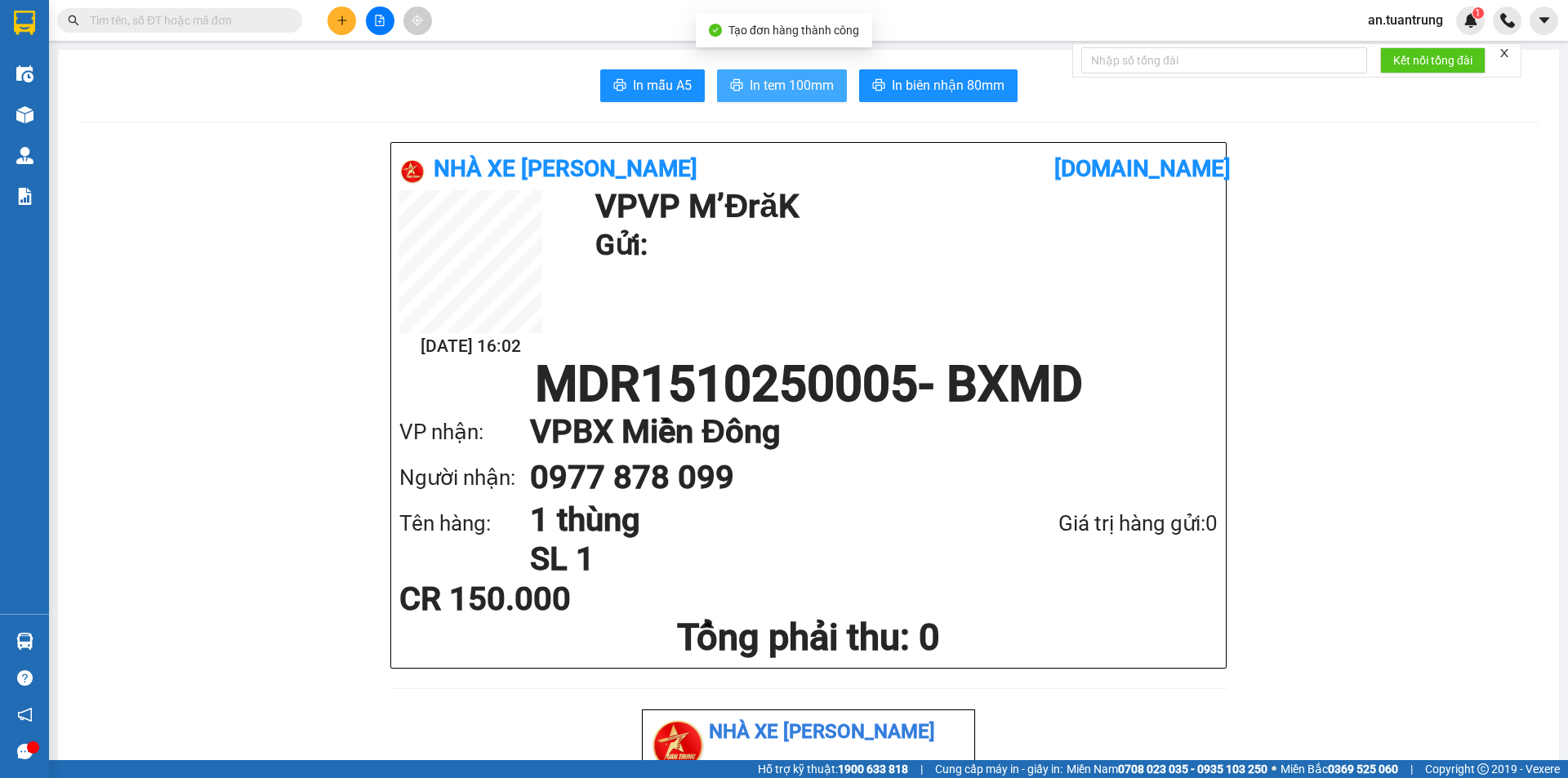
click at [740, 87] on button "In tem 100mm" at bounding box center [782, 86] width 130 height 33
click at [352, 23] on button at bounding box center [342, 21] width 29 height 29
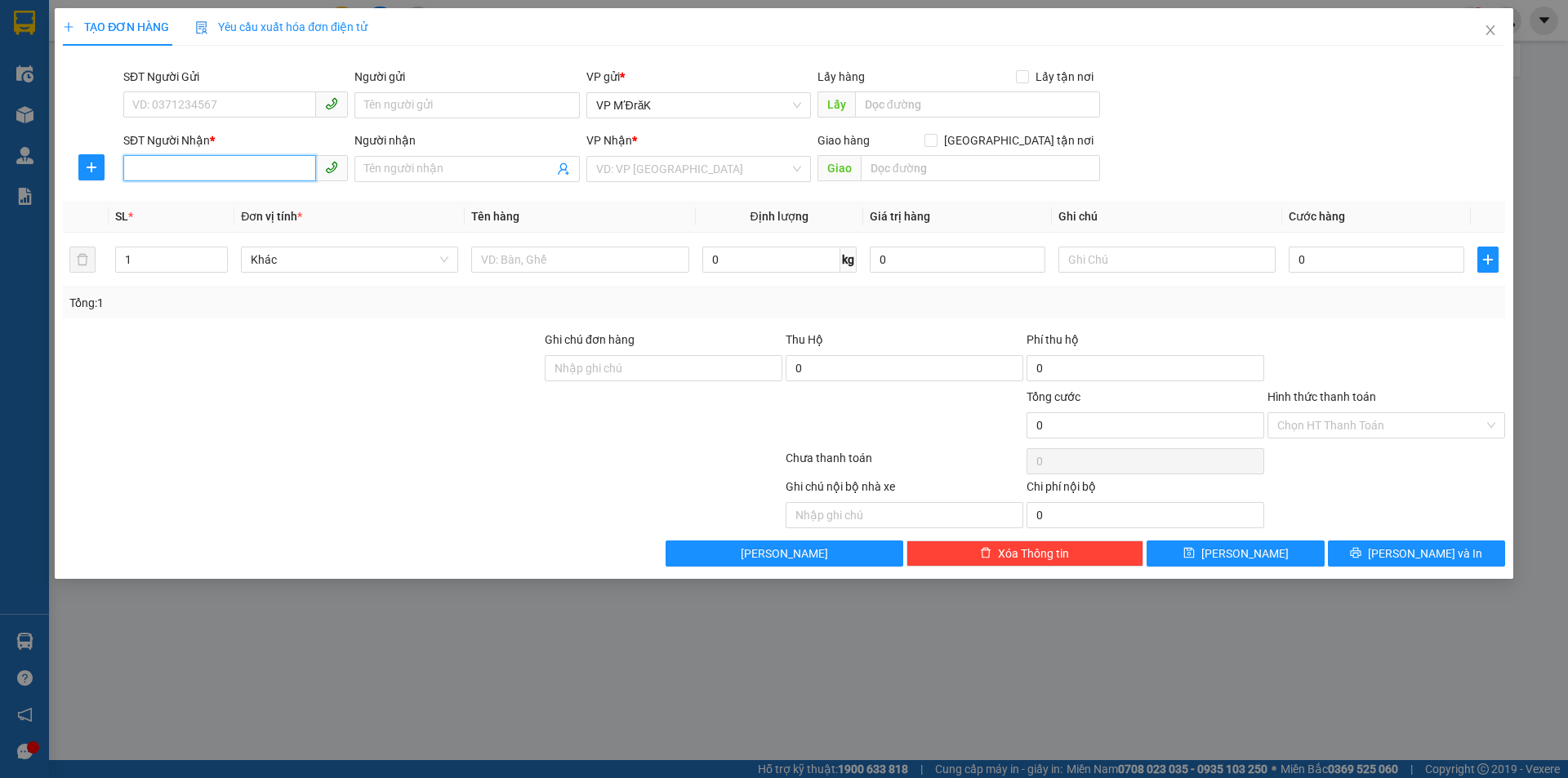
click at [241, 166] on input "SĐT Người Nhận *" at bounding box center [219, 168] width 192 height 26
click at [245, 207] on div "0384589541" at bounding box center [236, 201] width 205 height 18
type input "0384589541"
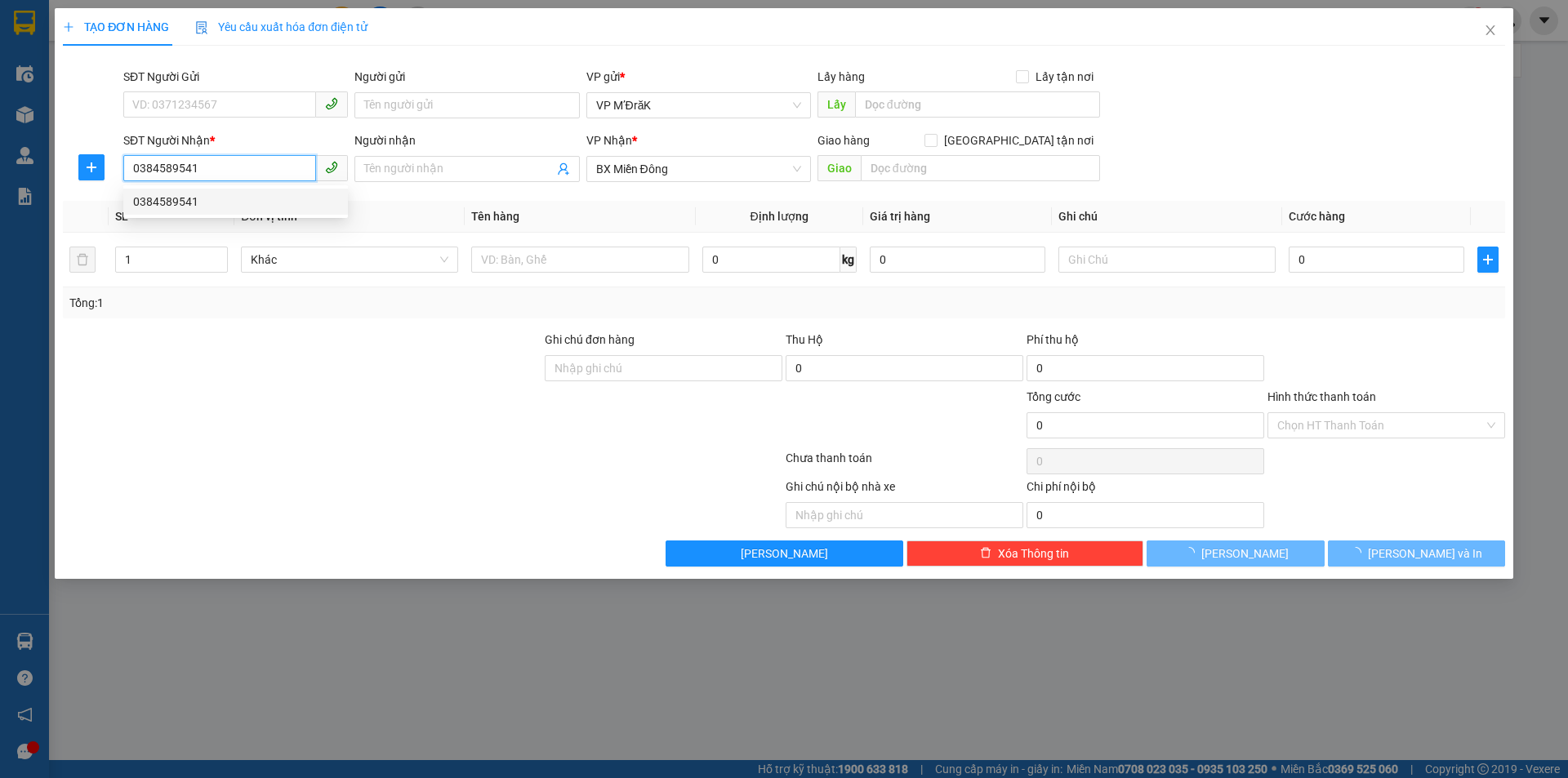
type input "100.000"
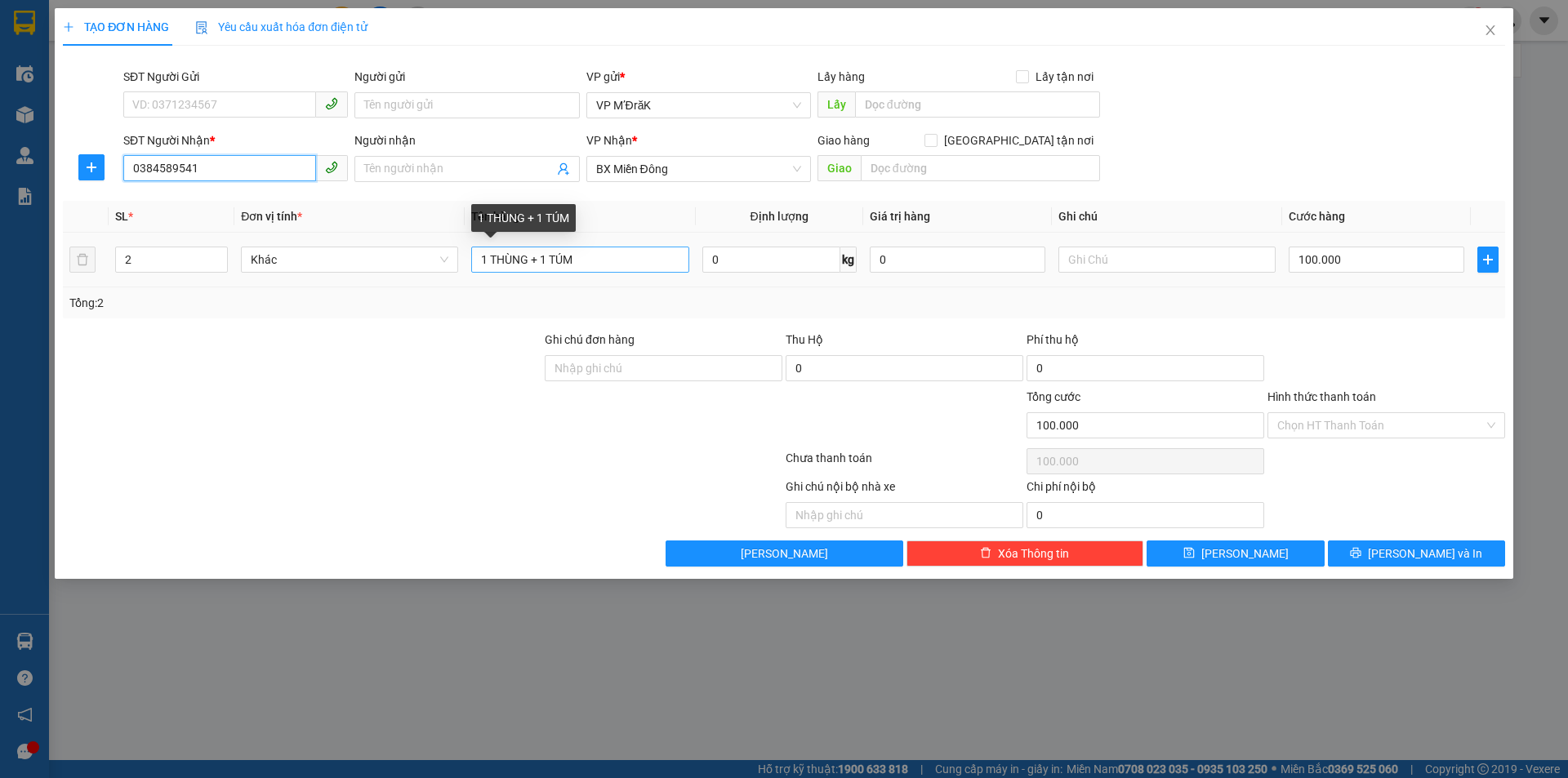
type input "0384589541"
click at [646, 262] on input "1 THÙNG + 1 TÚM" at bounding box center [580, 260] width 218 height 26
type input "1 THÙNG"
click at [1362, 263] on input "100.000" at bounding box center [1376, 260] width 176 height 26
type input "5"
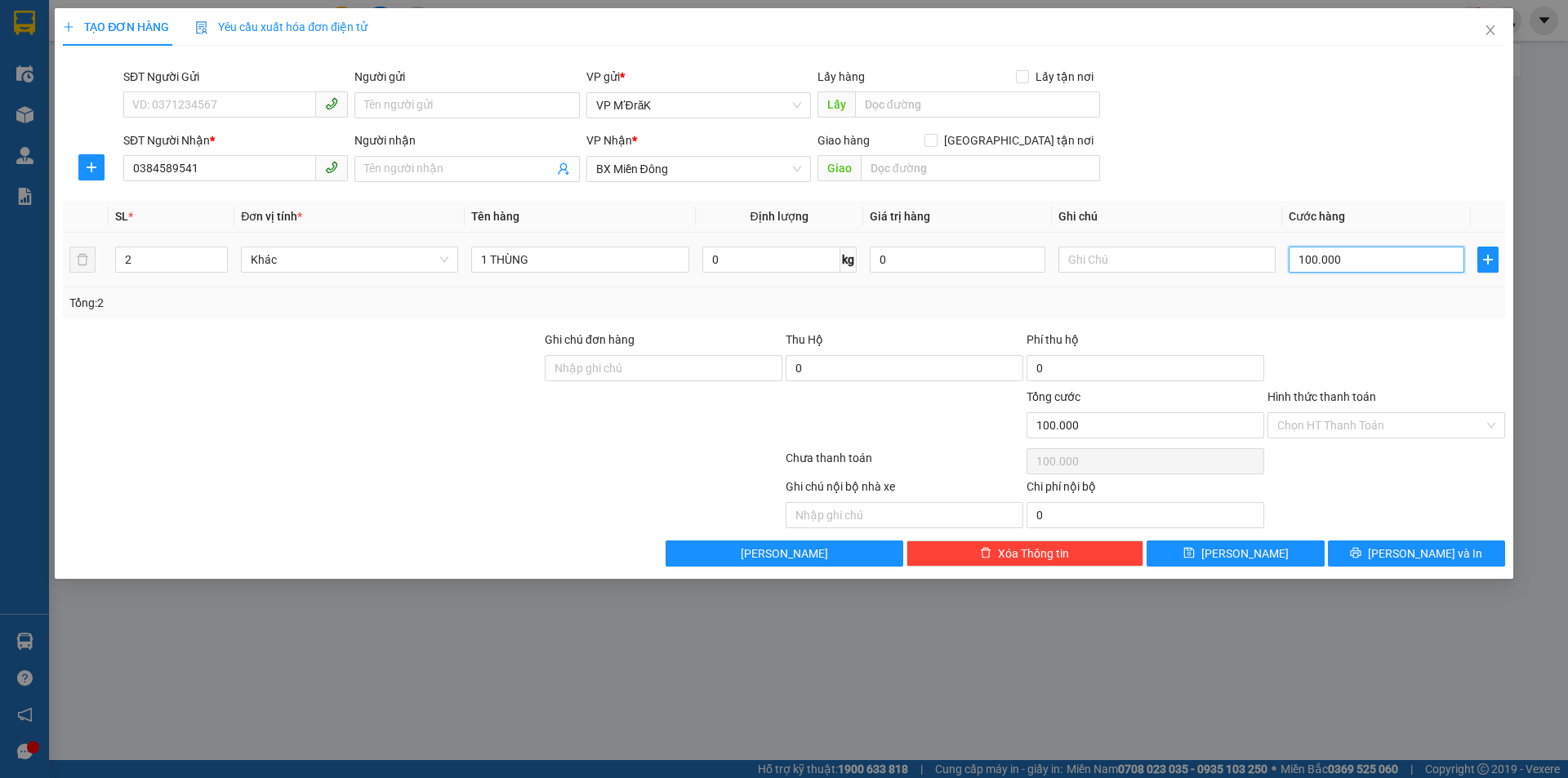
type input "5"
type input "50"
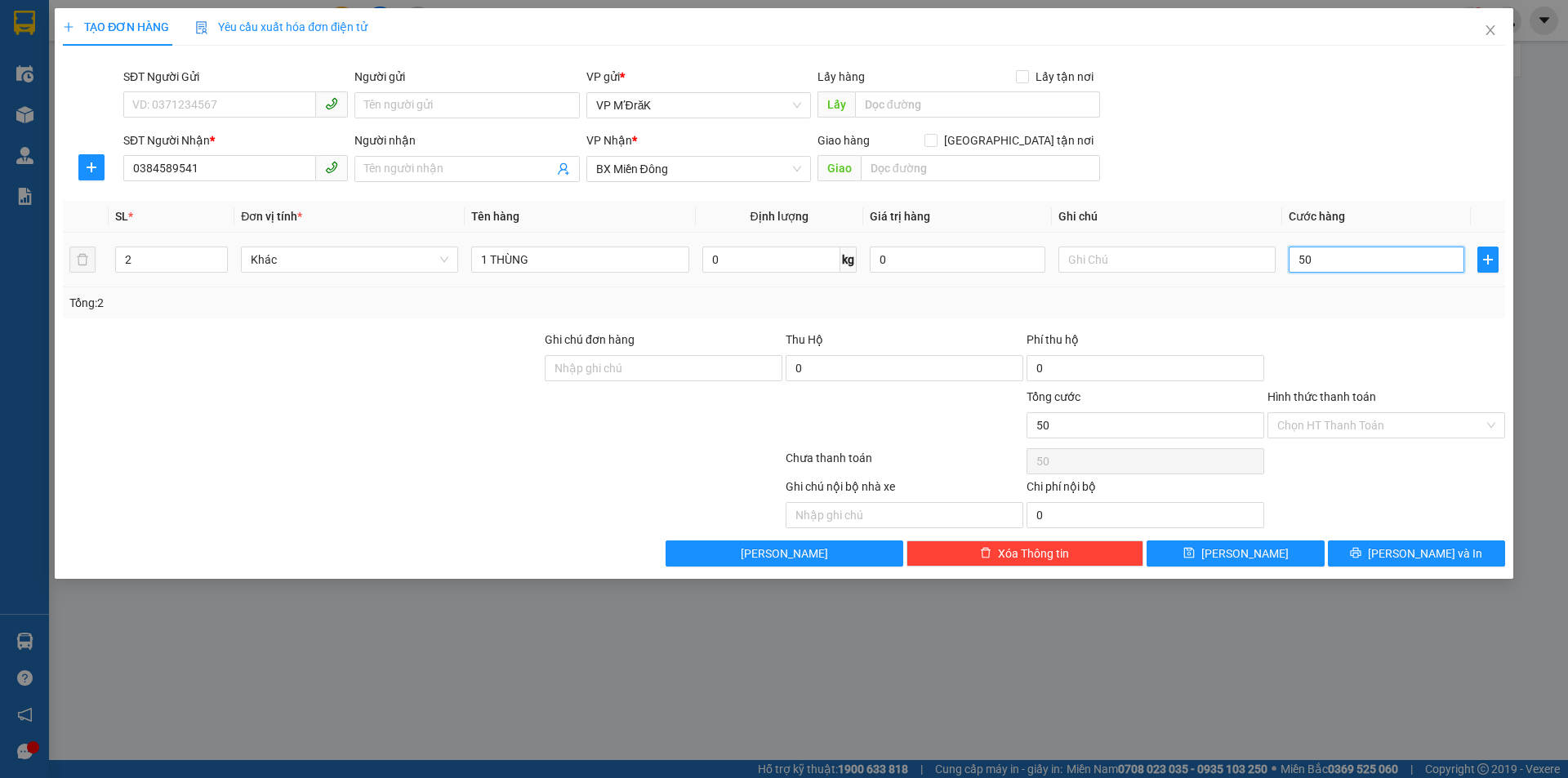
type input "500"
type input "5.000"
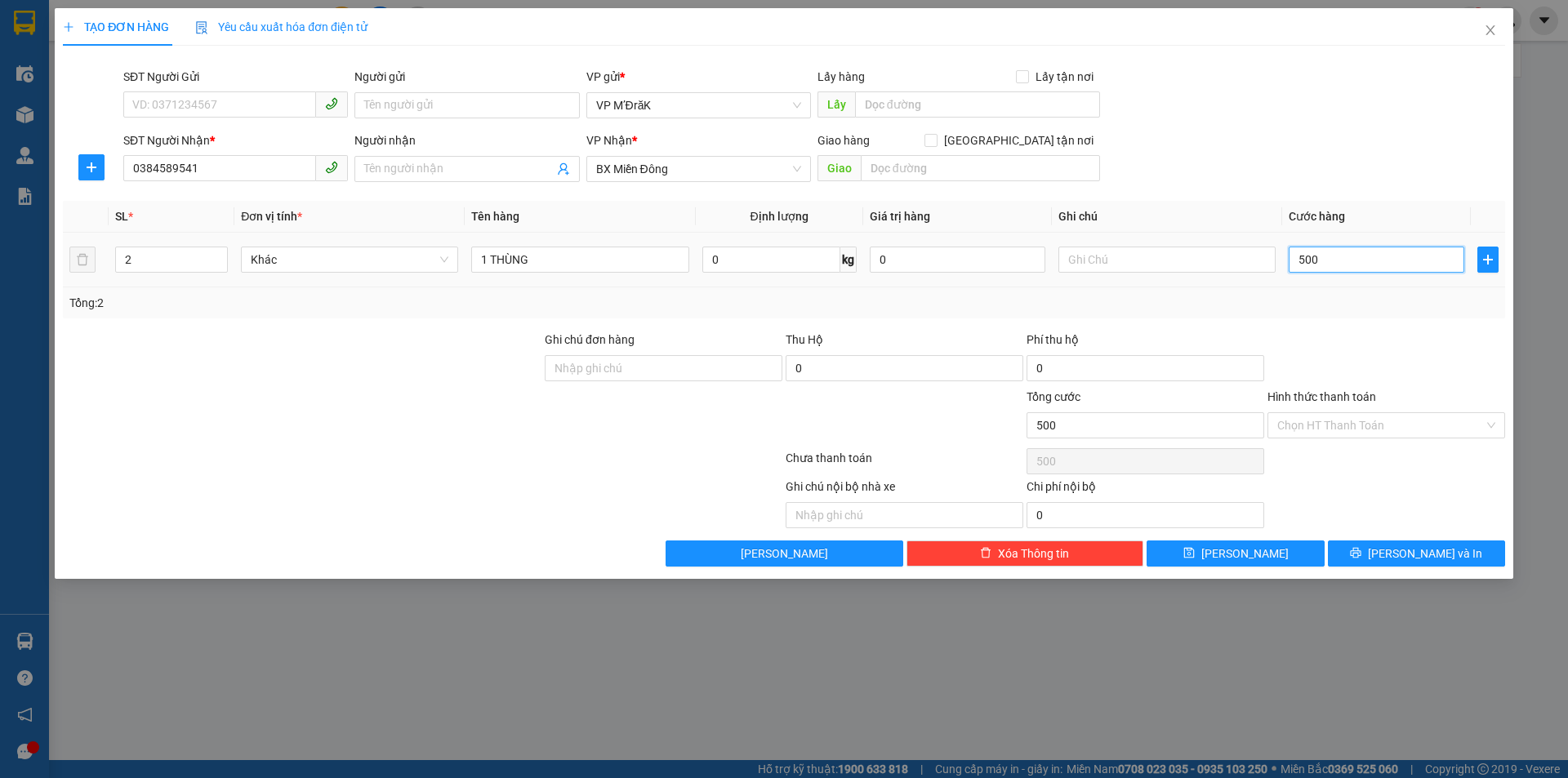
type input "5.000"
type input "50.000"
click at [1364, 431] on input "Hình thức thanh toán" at bounding box center [1381, 425] width 206 height 24
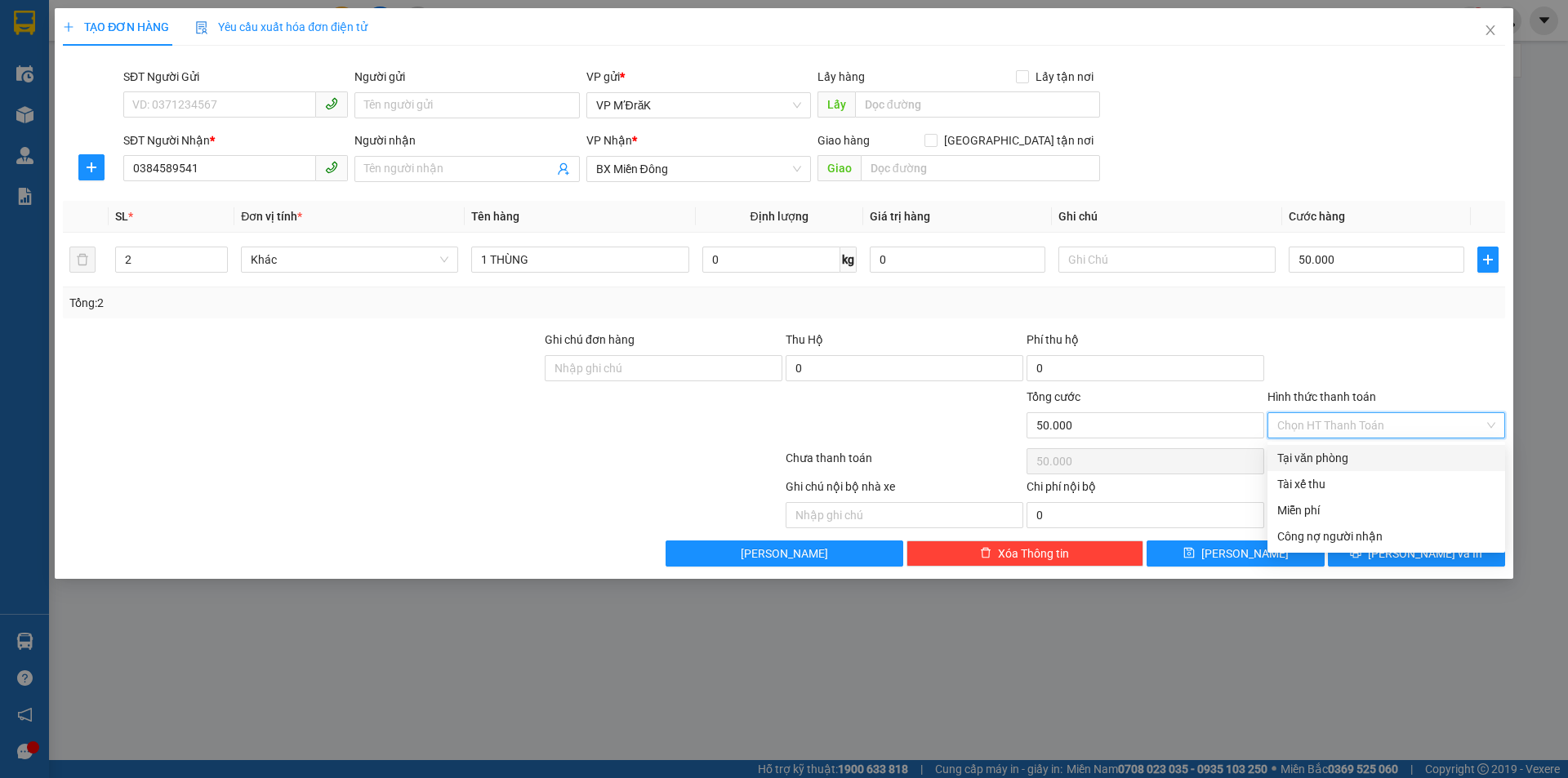
drag, startPoint x: 1364, startPoint y: 462, endPoint x: 1367, endPoint y: 471, distance: 9.5
click at [1364, 463] on div "Tại văn phòng" at bounding box center [1387, 457] width 218 height 18
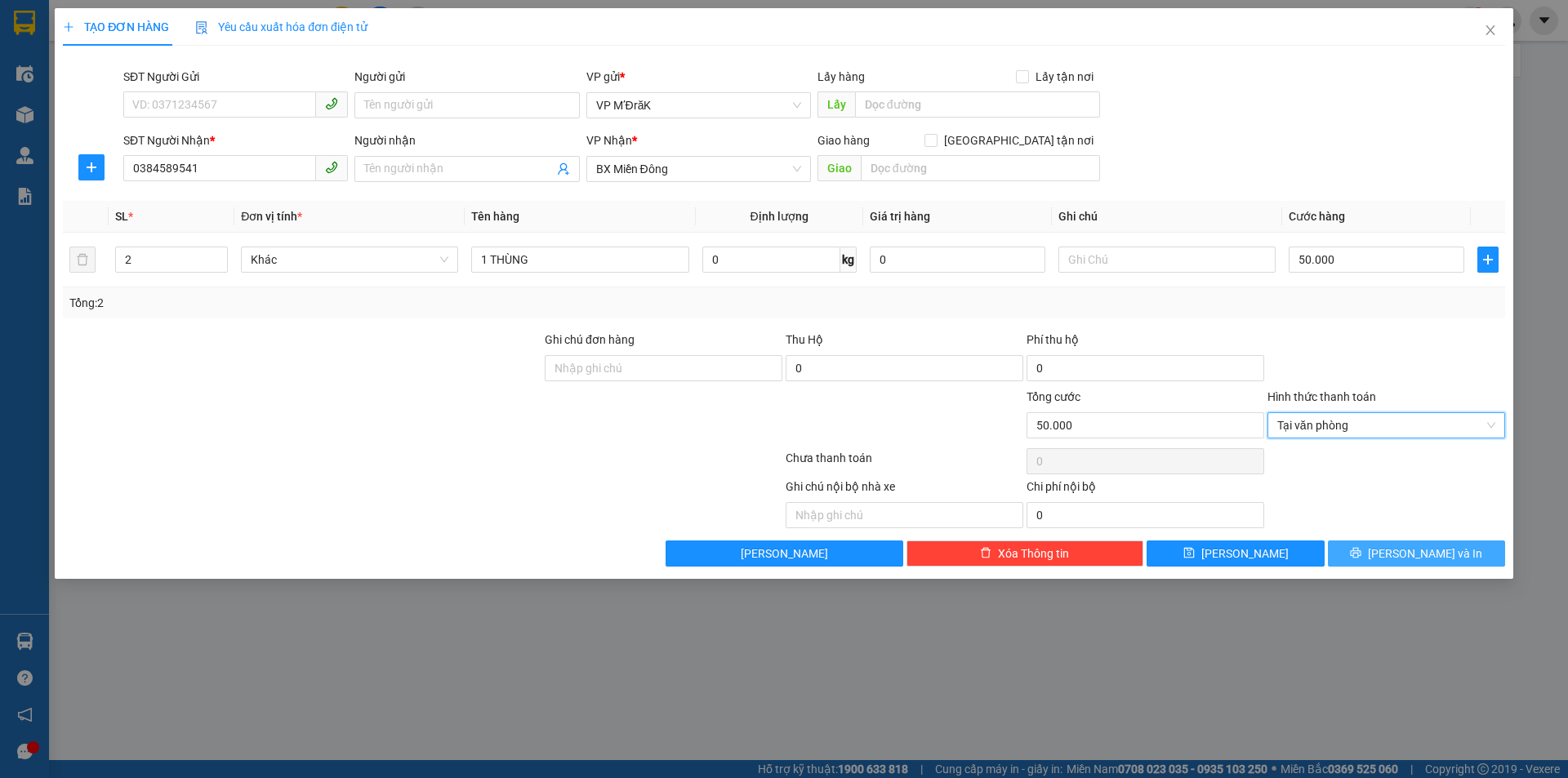
click at [1398, 563] on button "[PERSON_NAME] và In" at bounding box center [1416, 554] width 177 height 26
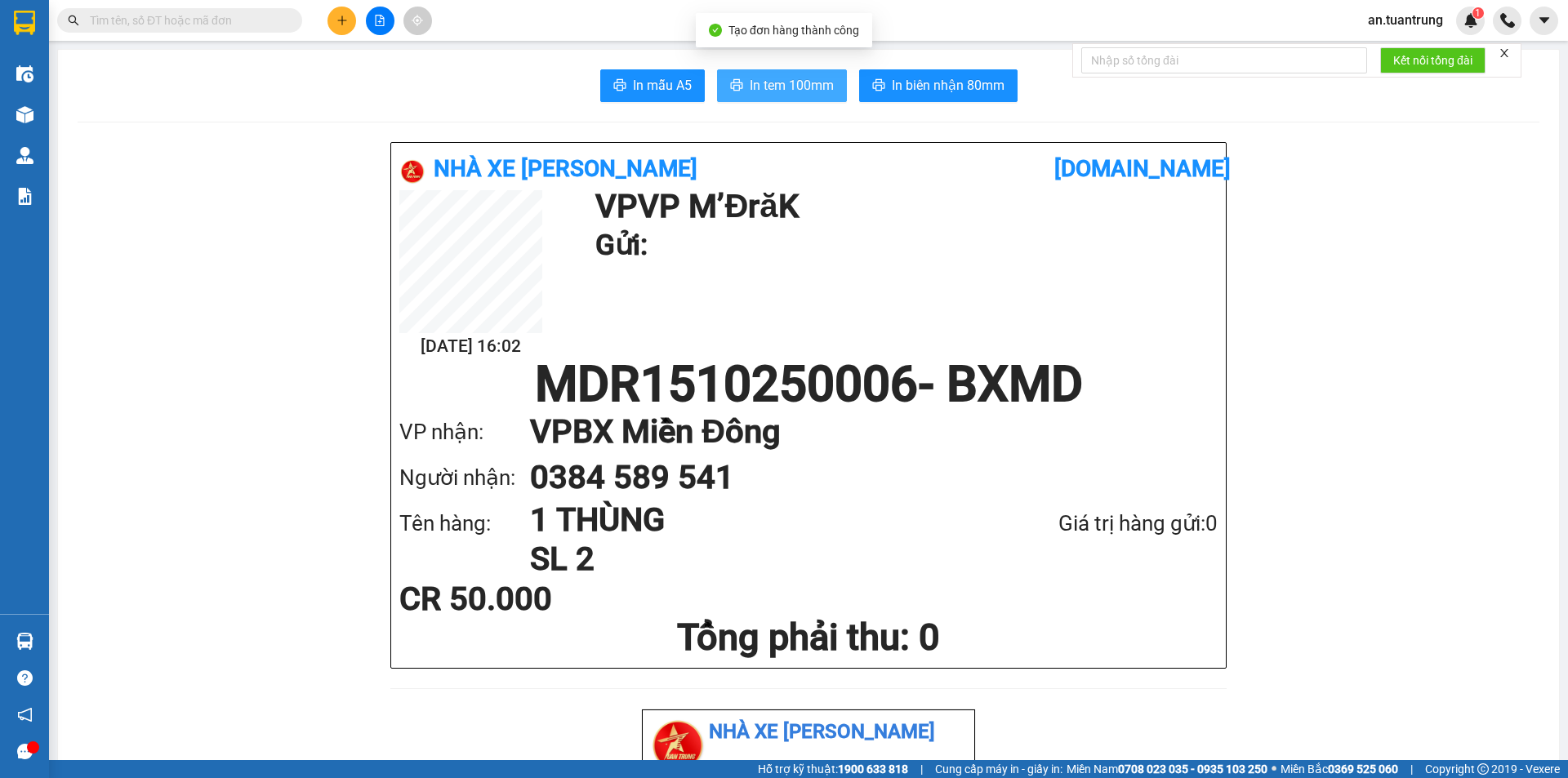
click at [739, 92] on button "In tem 100mm" at bounding box center [782, 86] width 130 height 33
click at [347, 29] on button at bounding box center [342, 21] width 29 height 29
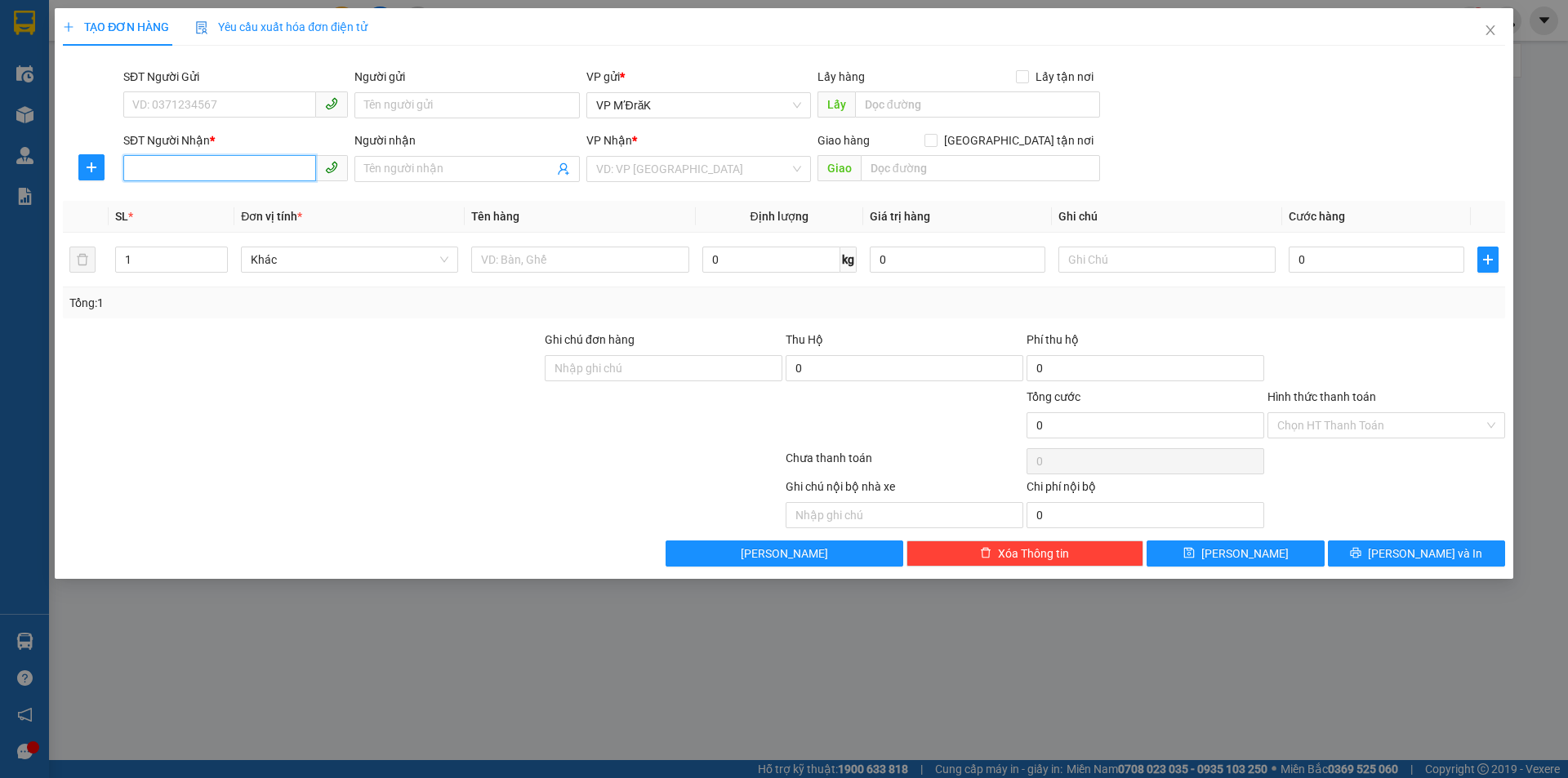
click at [242, 175] on input "SĐT Người Nhận *" at bounding box center [219, 168] width 192 height 26
type input "0392863710"
click at [647, 168] on input "search" at bounding box center [693, 169] width 193 height 24
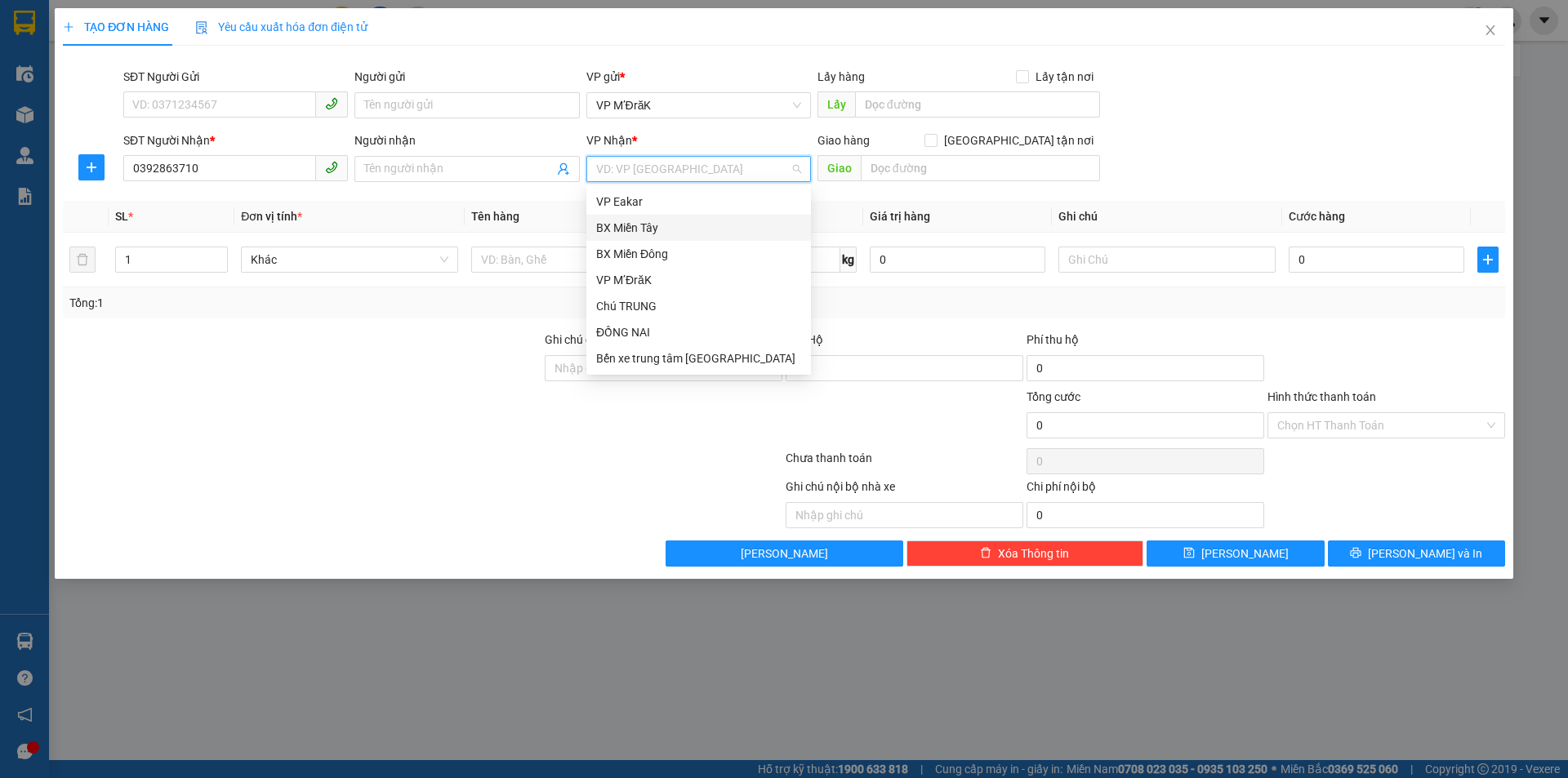
click at [647, 229] on div "BX Miền Tây" at bounding box center [699, 228] width 205 height 18
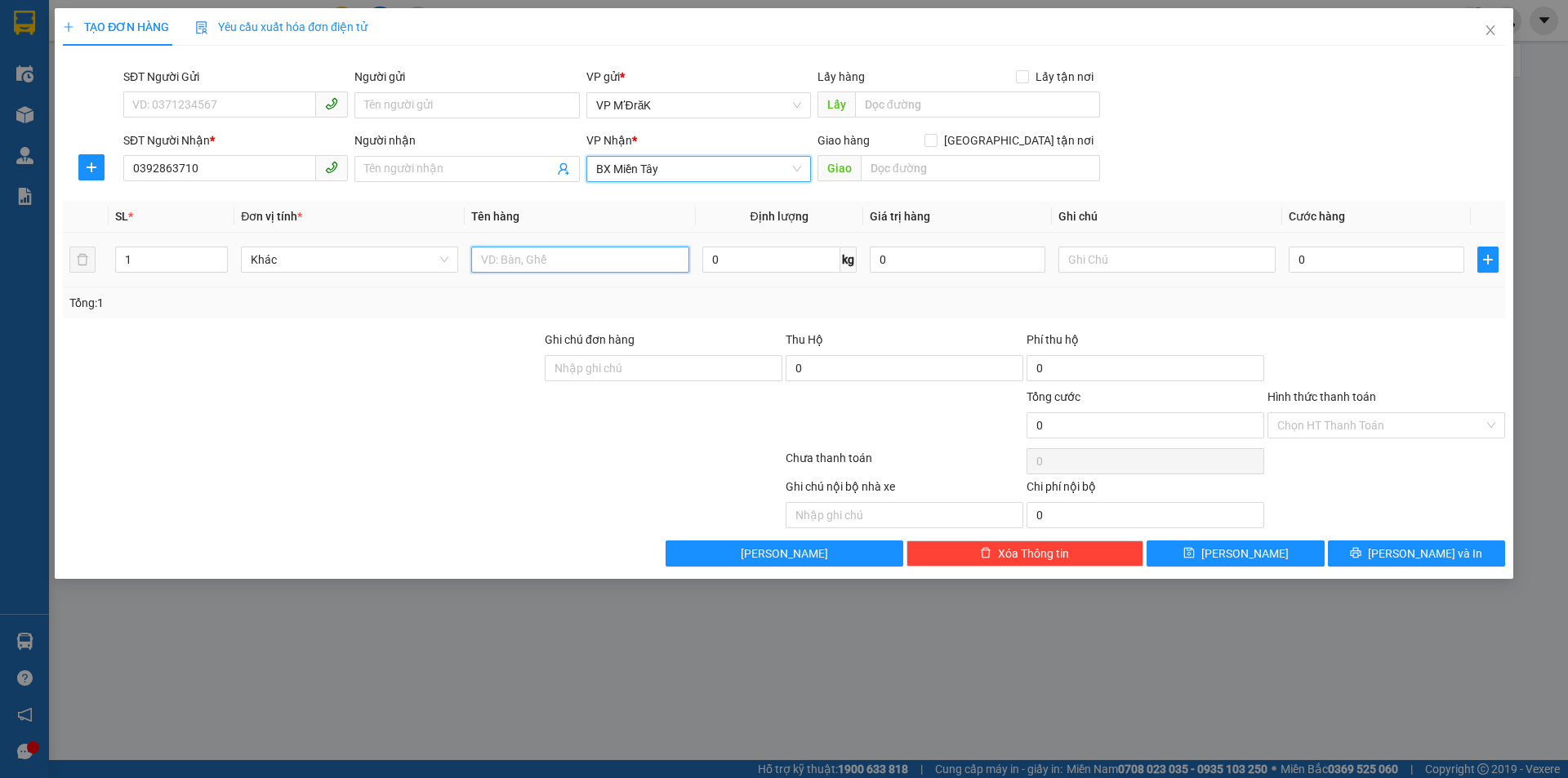
click at [569, 259] on input "text" at bounding box center [580, 260] width 218 height 26
click at [487, 261] on input "1HOP" at bounding box center [580, 260] width 218 height 26
type input "1 HOP"
click at [1331, 258] on input "0" at bounding box center [1376, 260] width 176 height 26
type input "5"
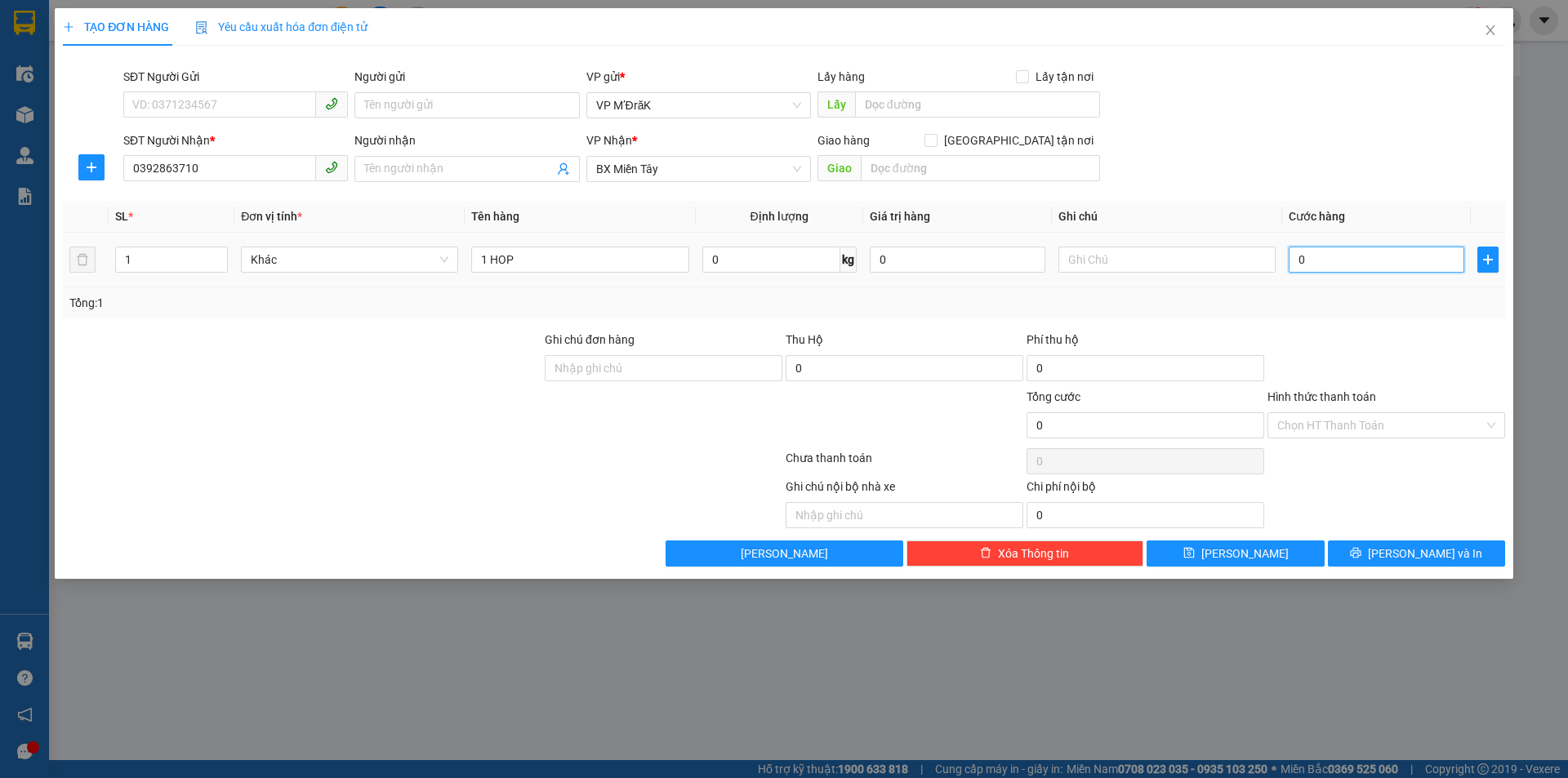
type input "5"
type input "50"
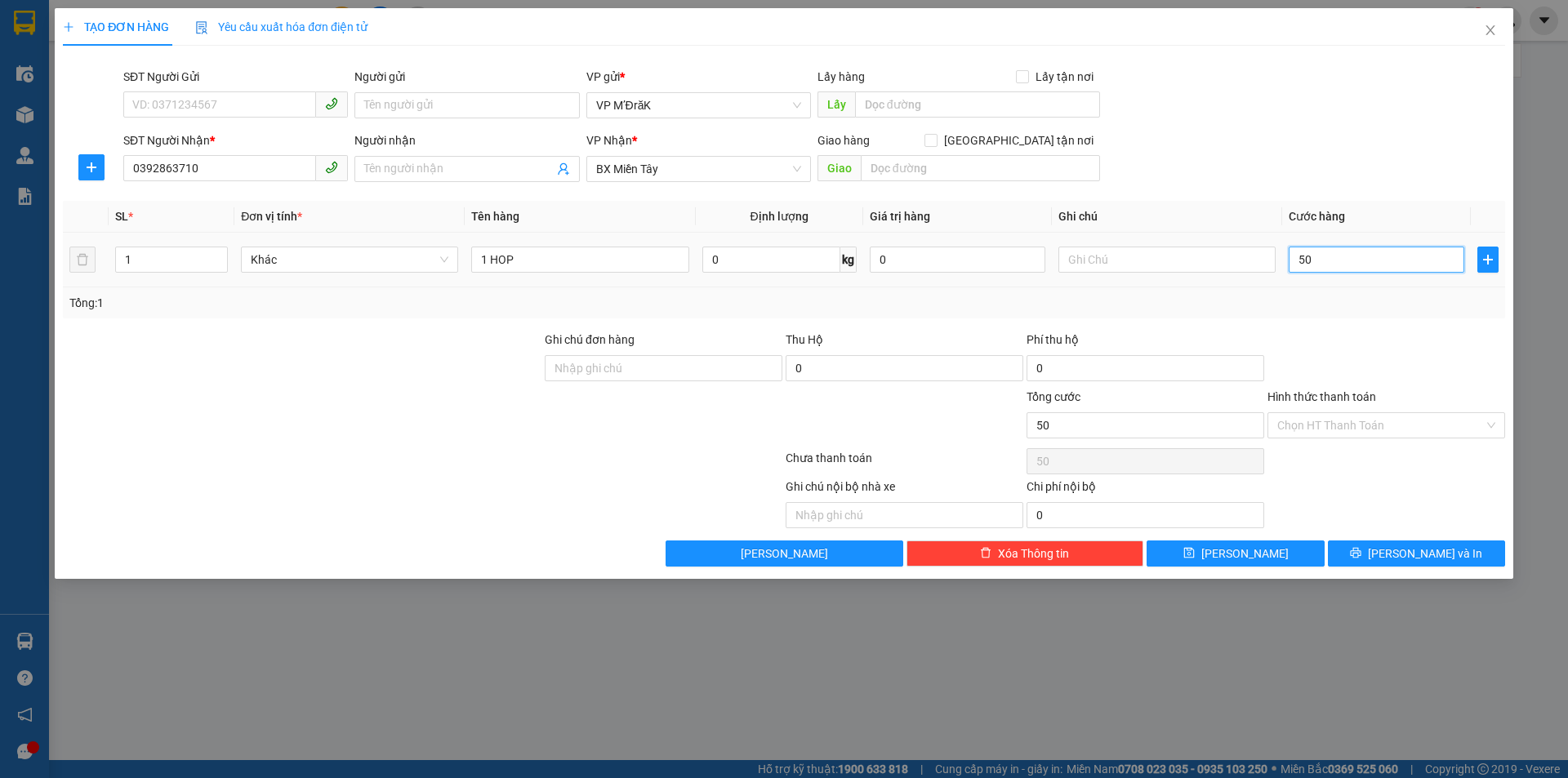
type input "500"
type input "5.000"
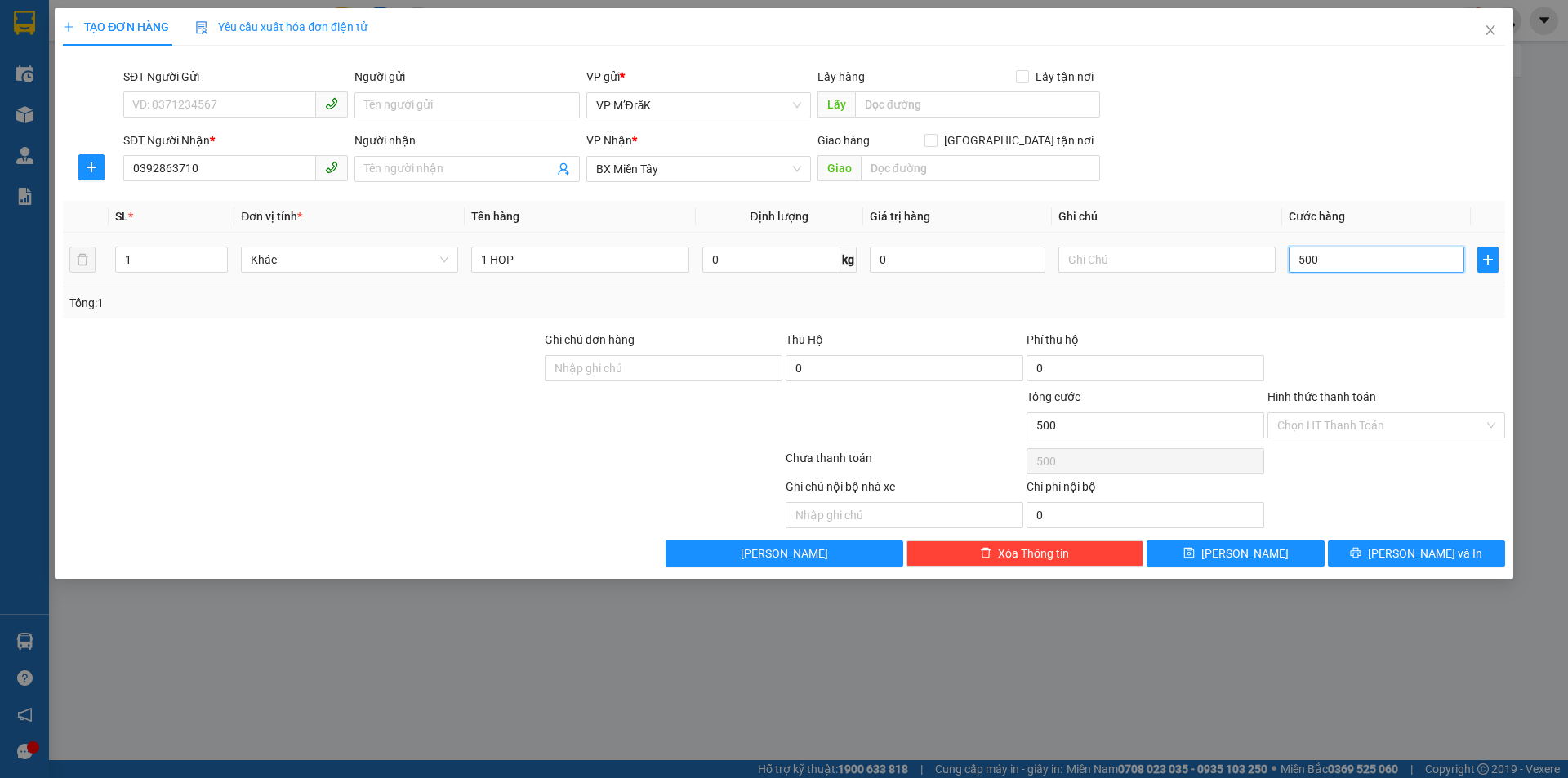
type input "5.000"
type input "50.000"
click at [1373, 561] on button "[PERSON_NAME] và In" at bounding box center [1416, 554] width 177 height 26
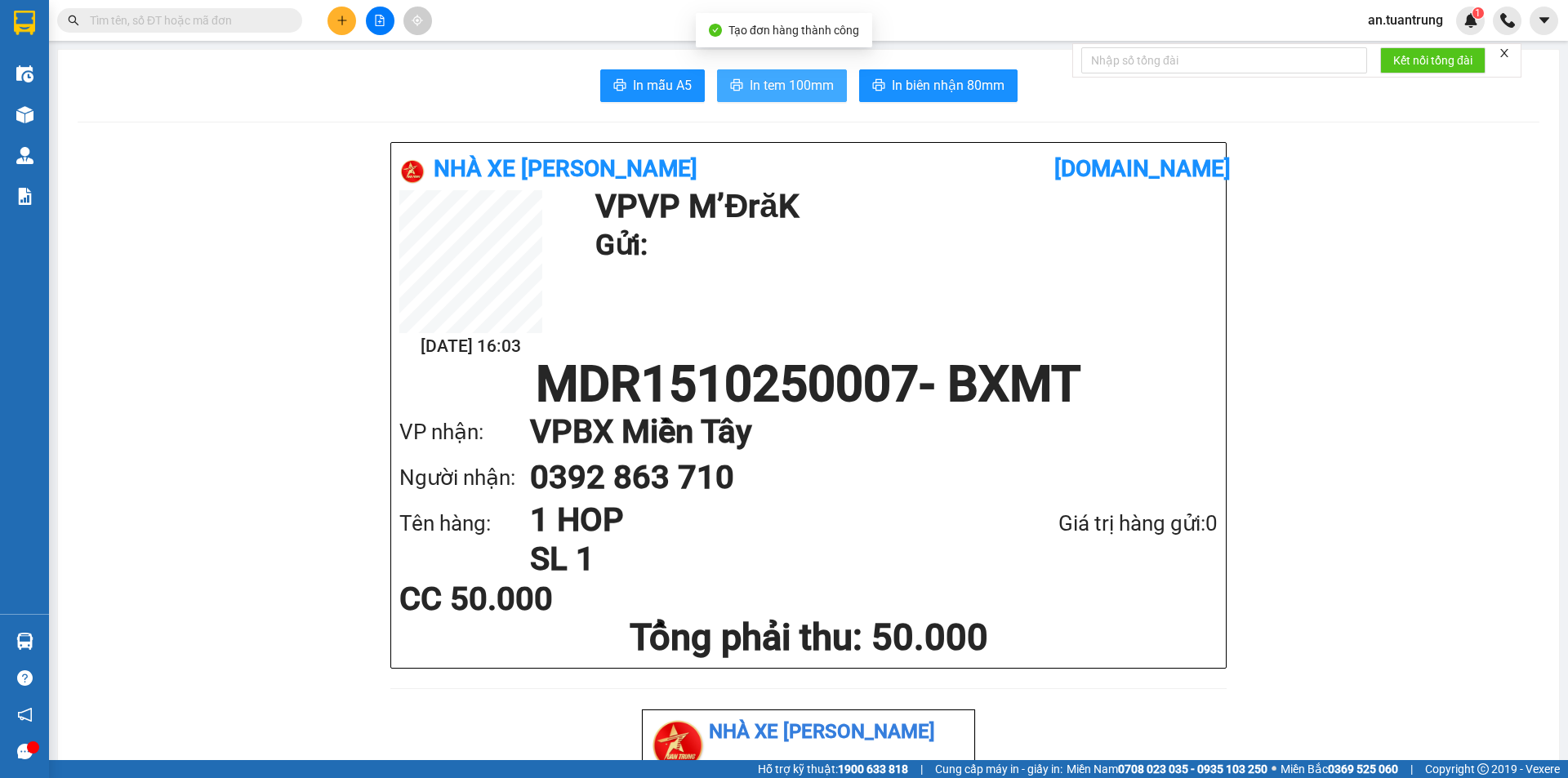
click at [730, 76] on button "In tem 100mm" at bounding box center [782, 86] width 130 height 33
click at [344, 21] on icon "plus" at bounding box center [342, 20] width 11 height 11
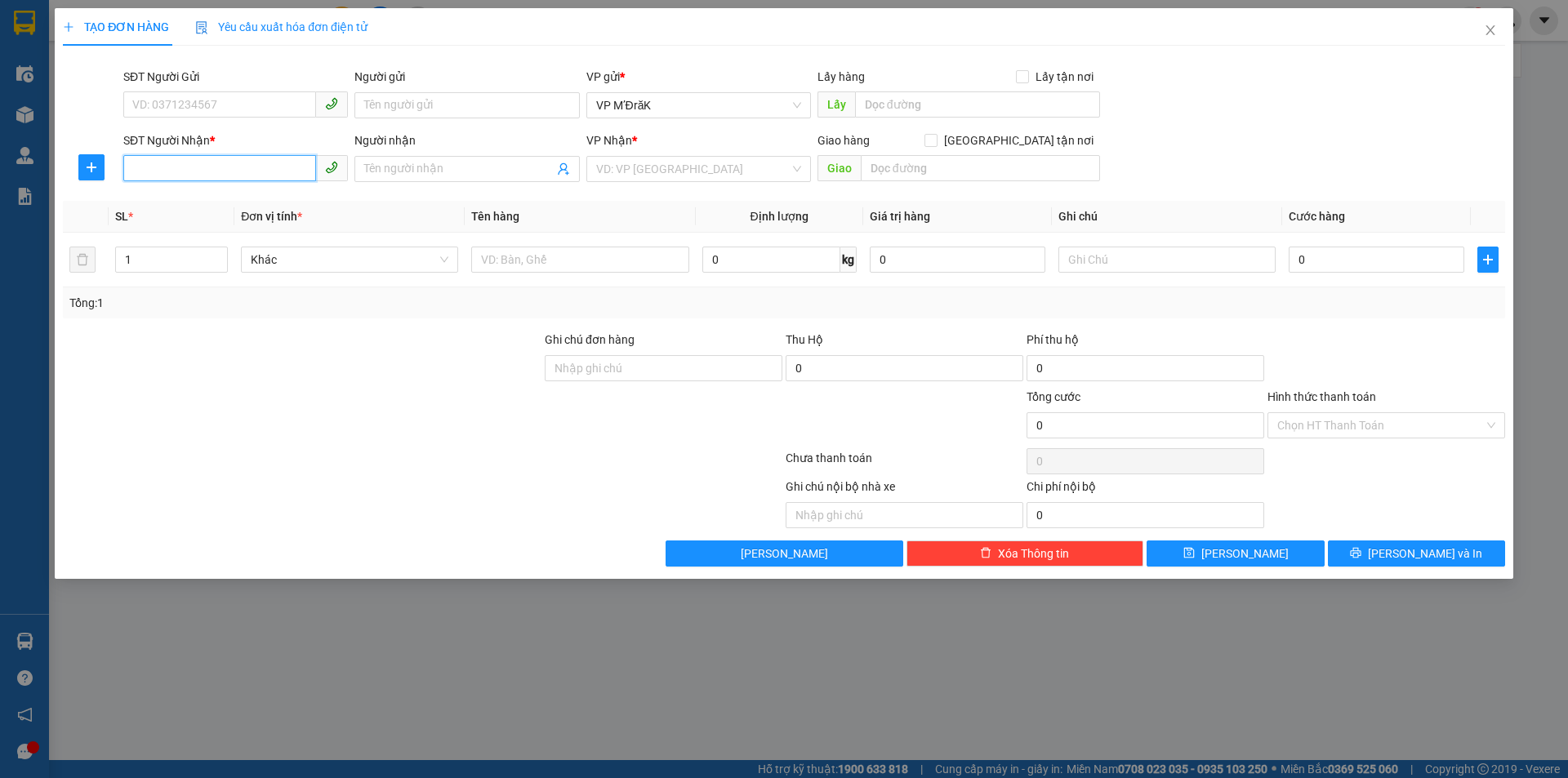
click at [218, 164] on input "SĐT Người Nhận *" at bounding box center [219, 168] width 192 height 26
click at [224, 204] on div "0984828200" at bounding box center [236, 201] width 205 height 18
type input "0984828200"
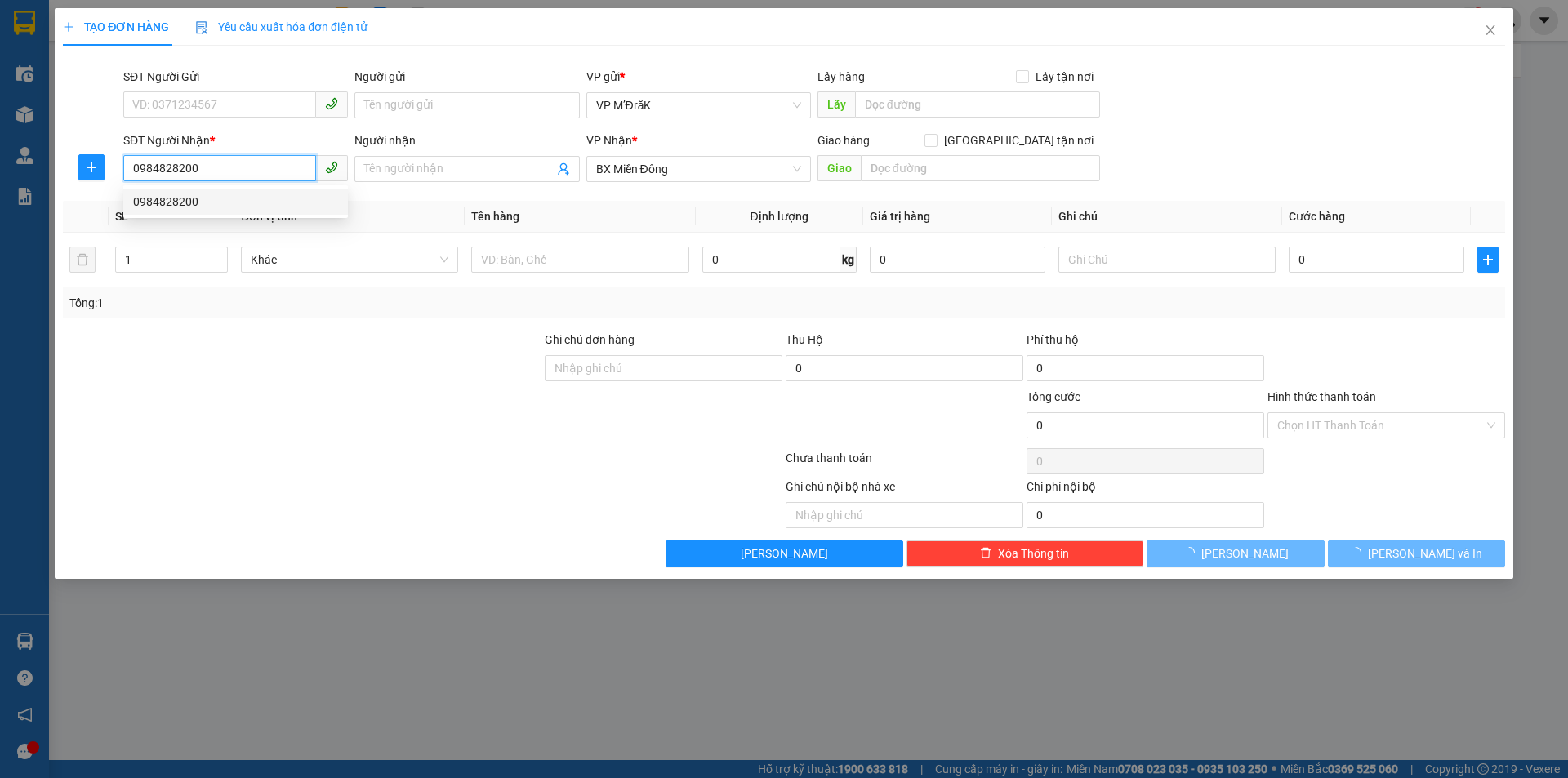
type input "120.000"
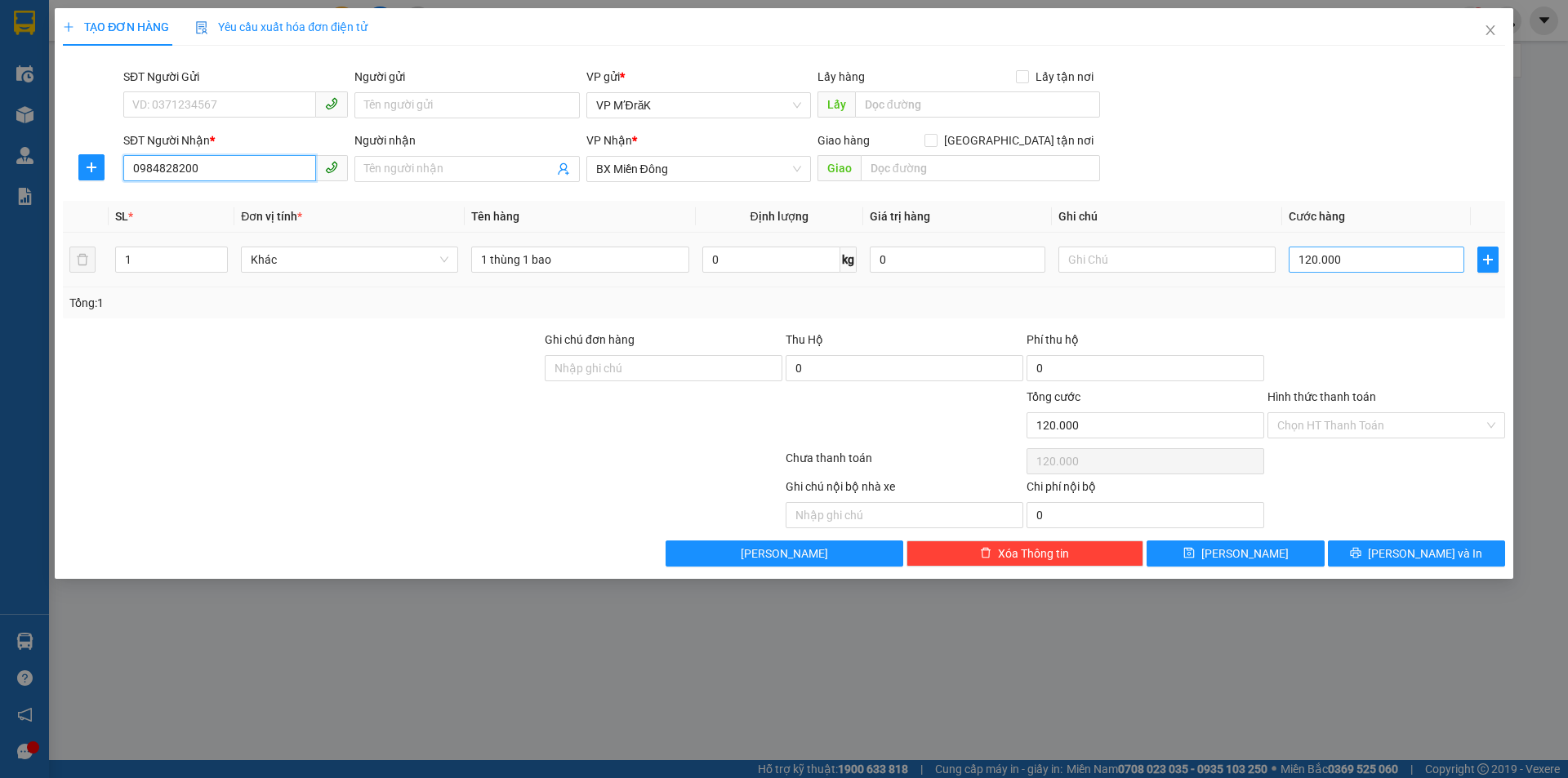
type input "0984828200"
click at [1407, 262] on input "120.000" at bounding box center [1376, 260] width 176 height 26
type input "2"
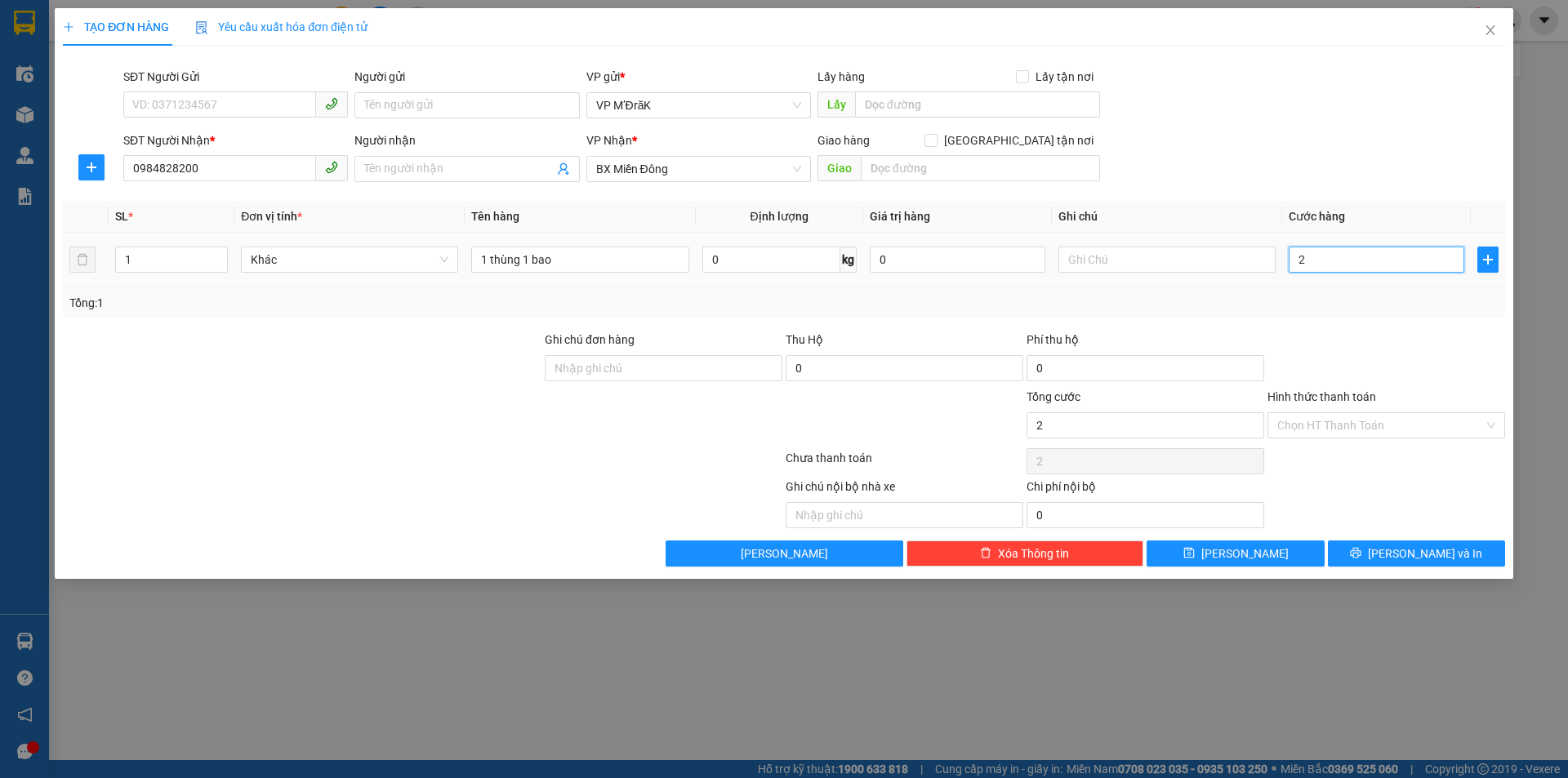
type input "20"
type input "200"
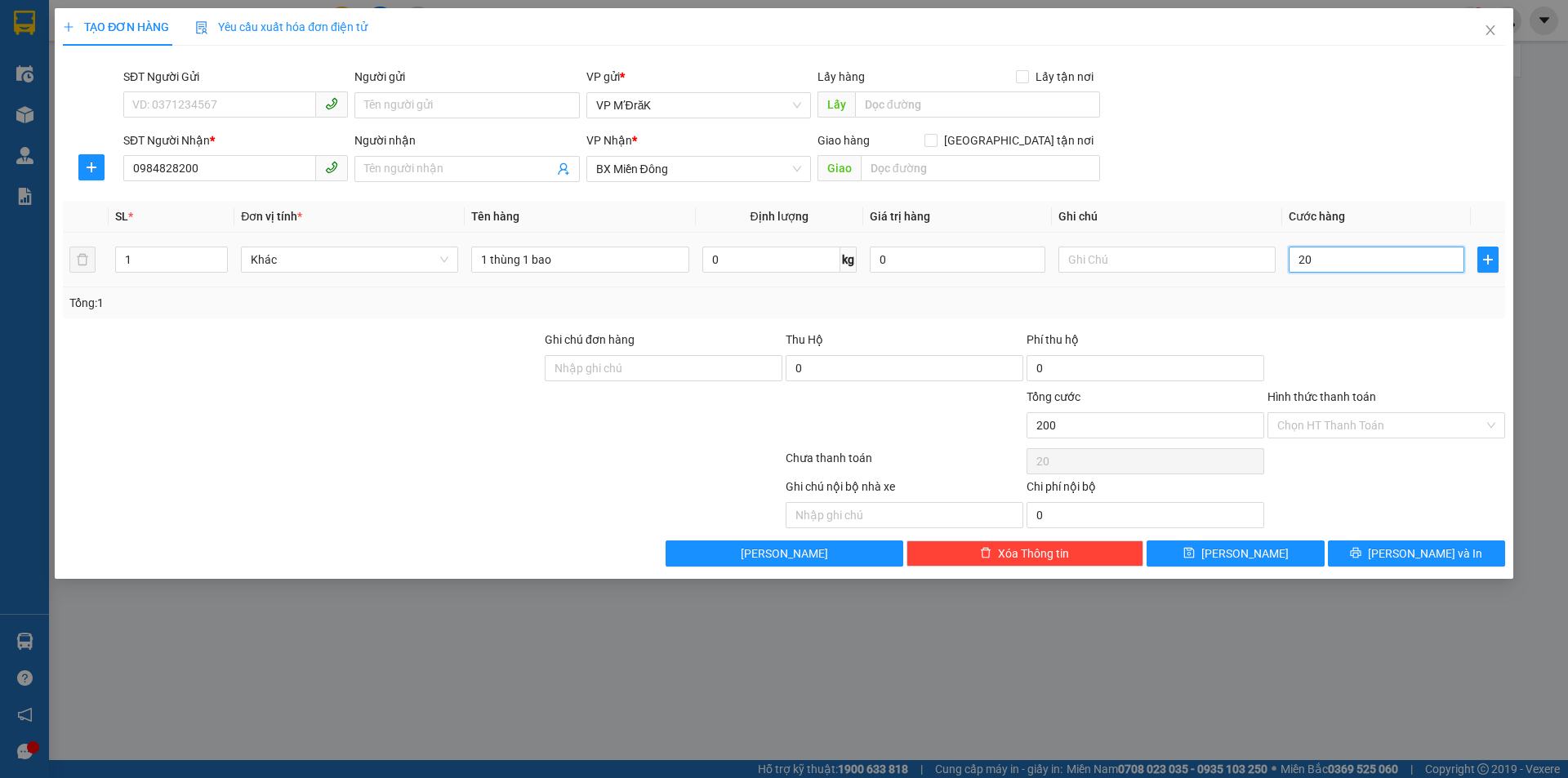
type input "200"
type input "2.000"
type input "20.000"
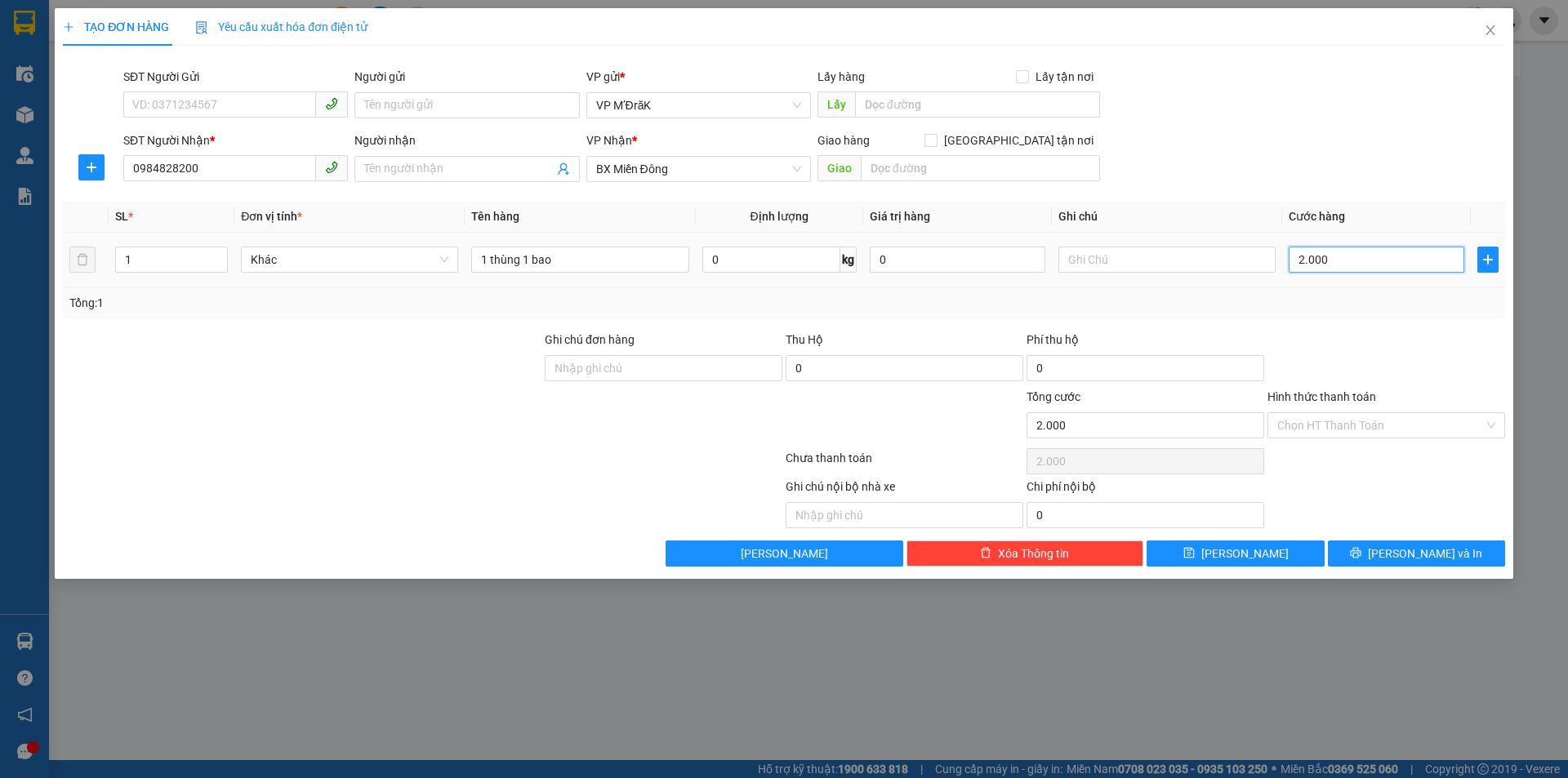
type input "20.000"
type input "200.000"
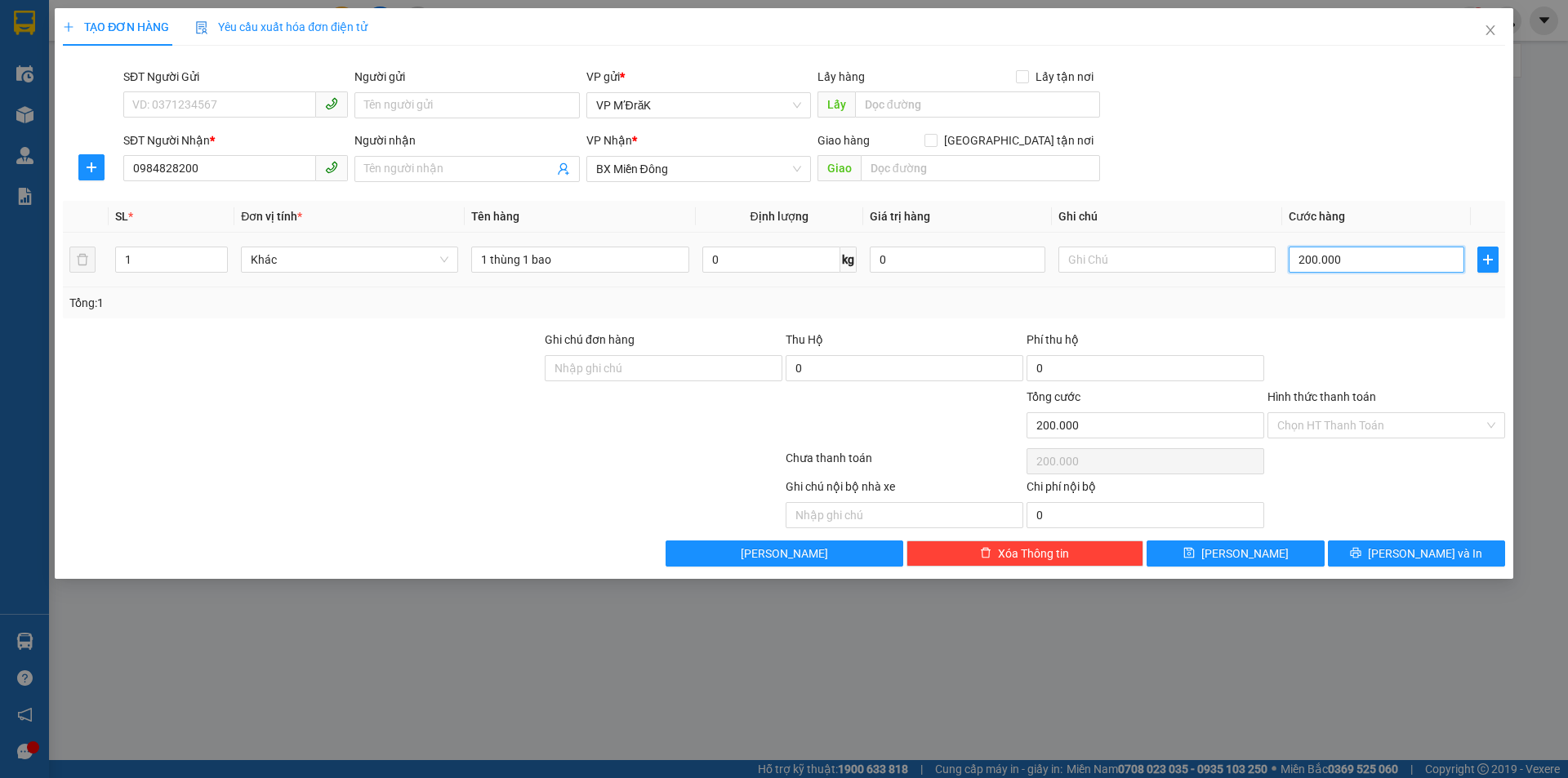
type input "2.000.000"
click at [1356, 423] on input "Hình thức thanh toán" at bounding box center [1381, 425] width 206 height 24
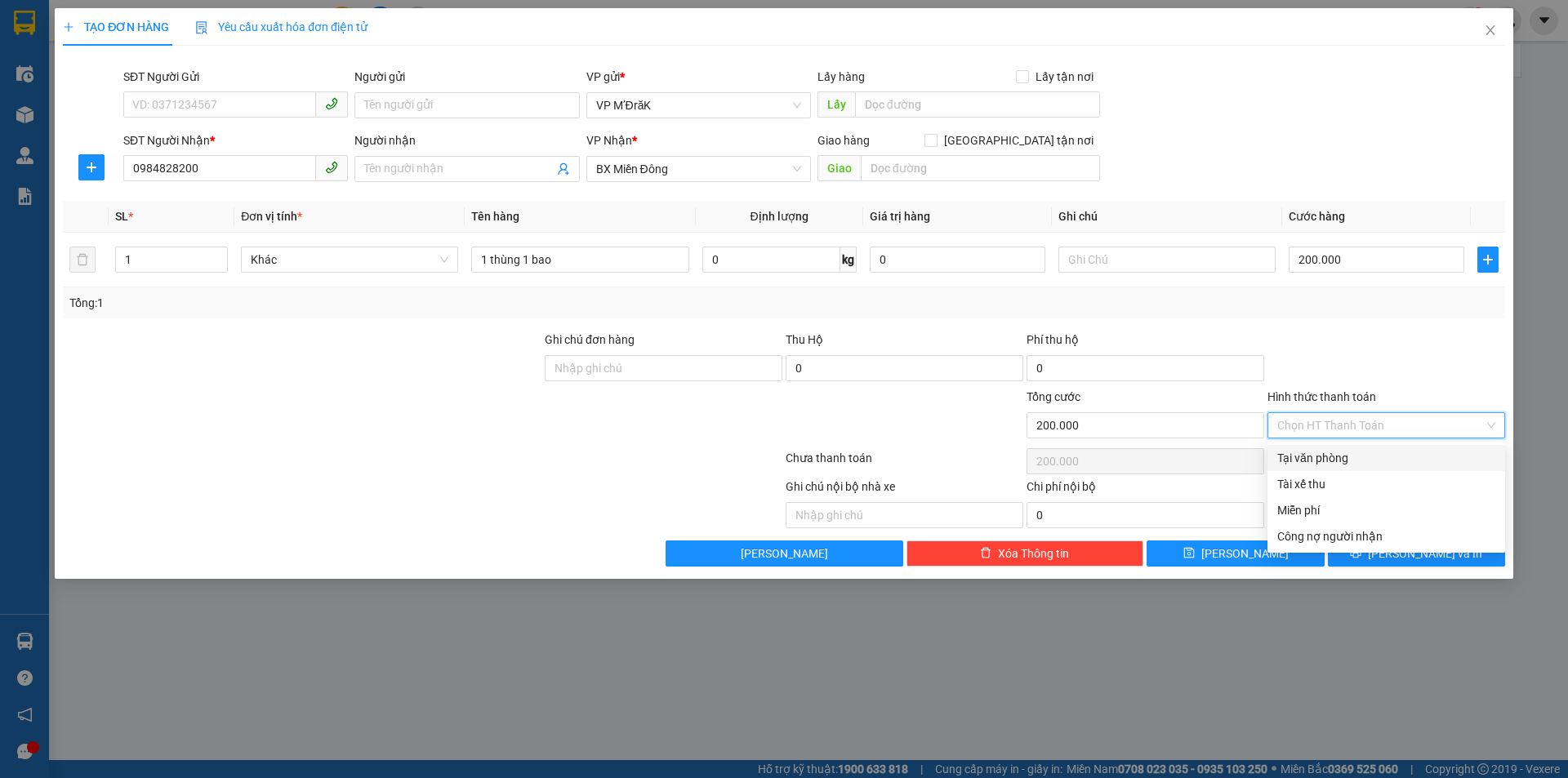
click at [1353, 457] on div "Tại văn phòng" at bounding box center [1387, 457] width 218 height 18
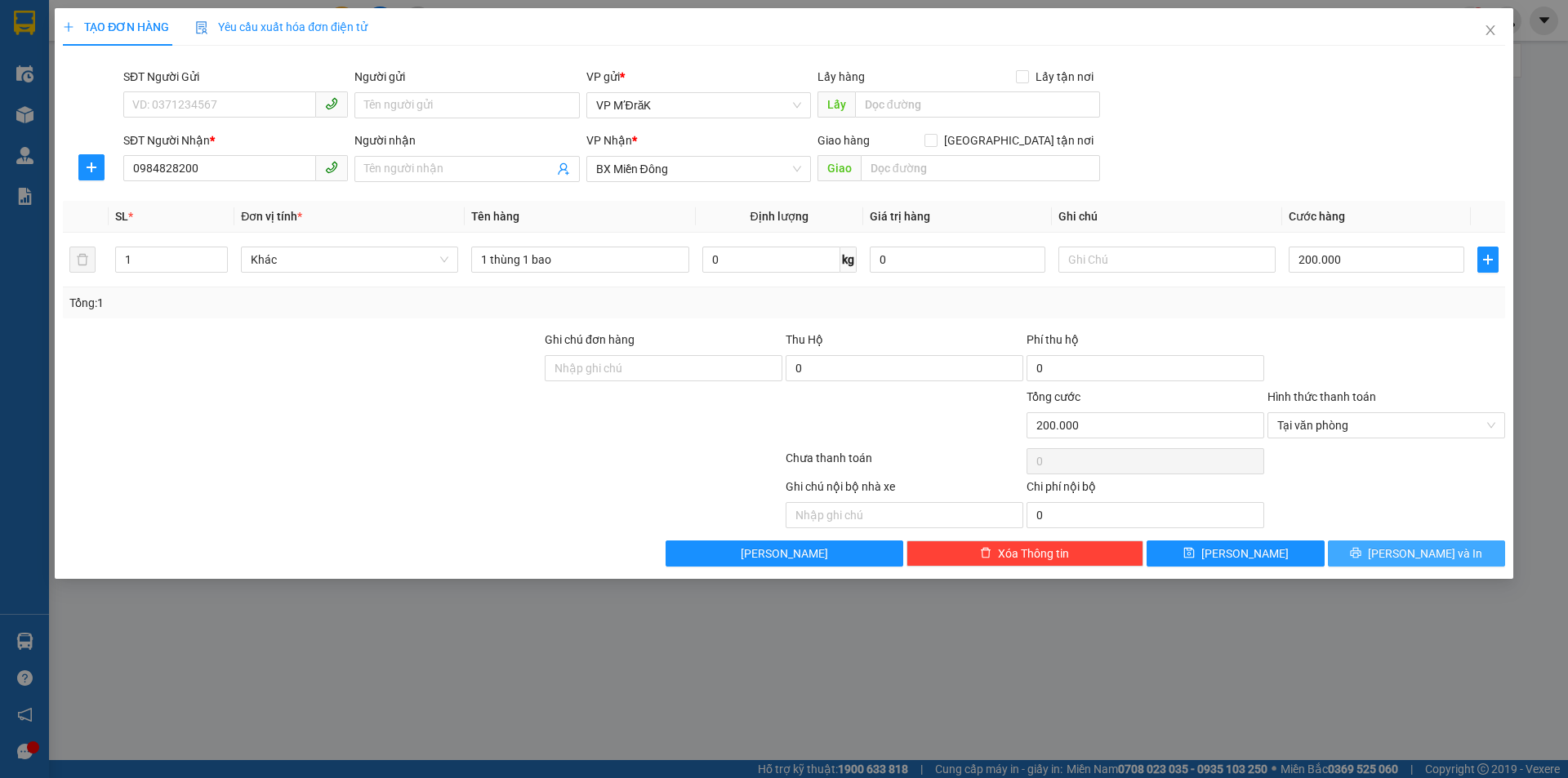
click at [1372, 554] on button "[PERSON_NAME] và In" at bounding box center [1416, 554] width 177 height 26
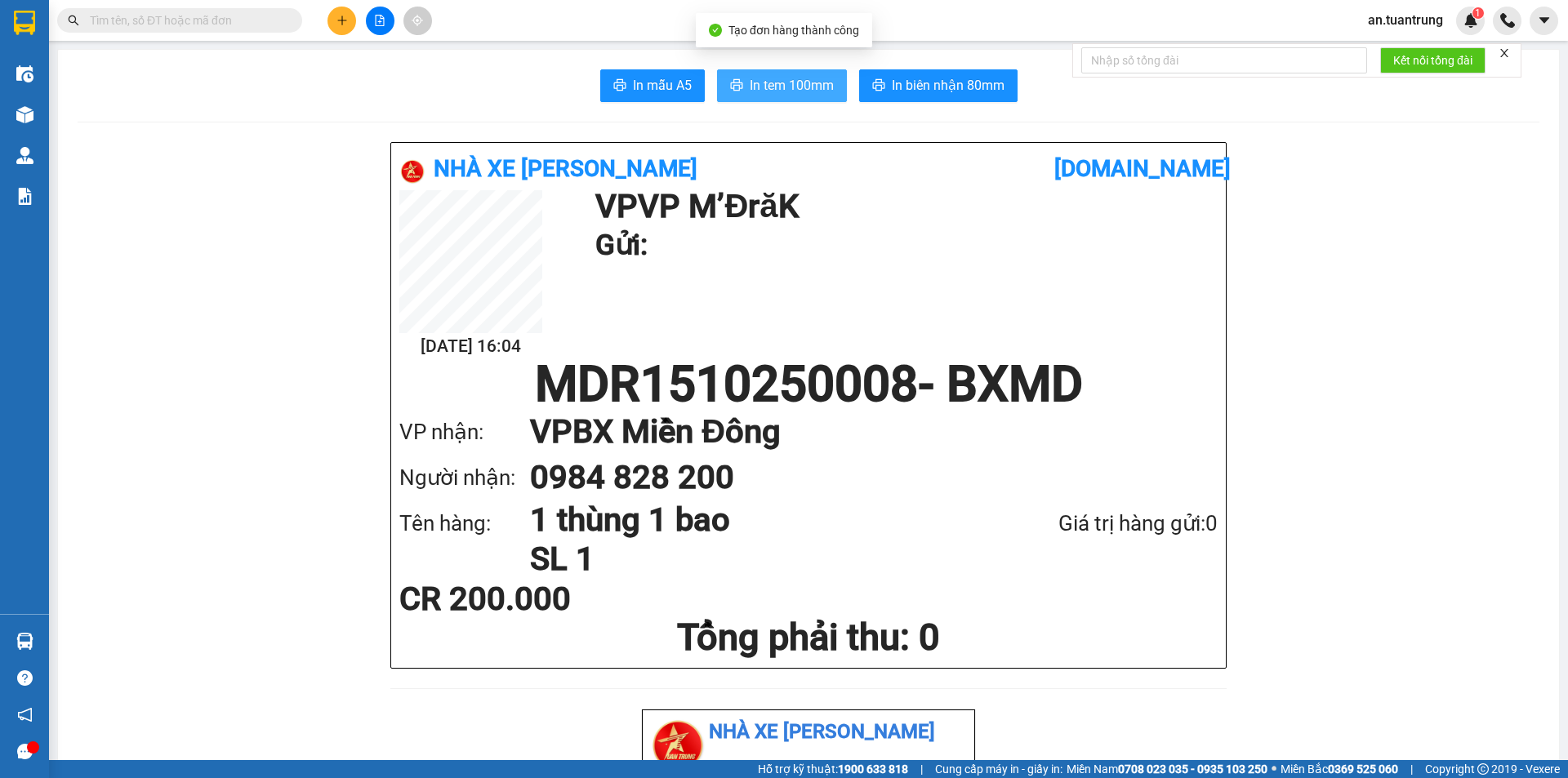
click at [822, 88] on span "In tem 100mm" at bounding box center [791, 86] width 84 height 21
